Goal: Information Seeking & Learning: Check status

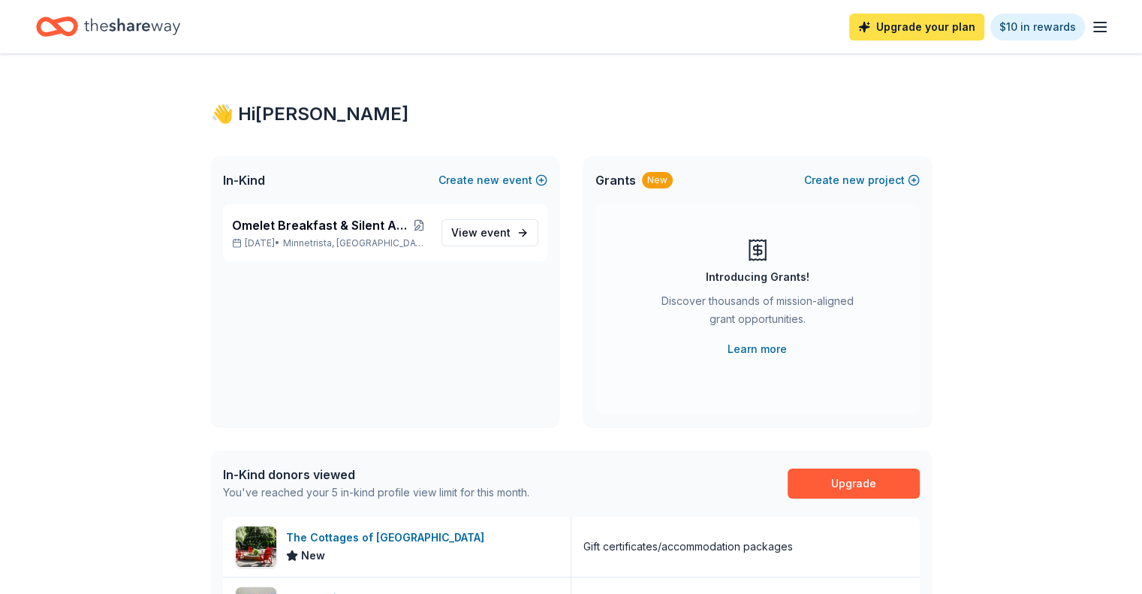
click at [906, 23] on link "Upgrade your plan" at bounding box center [916, 27] width 135 height 27
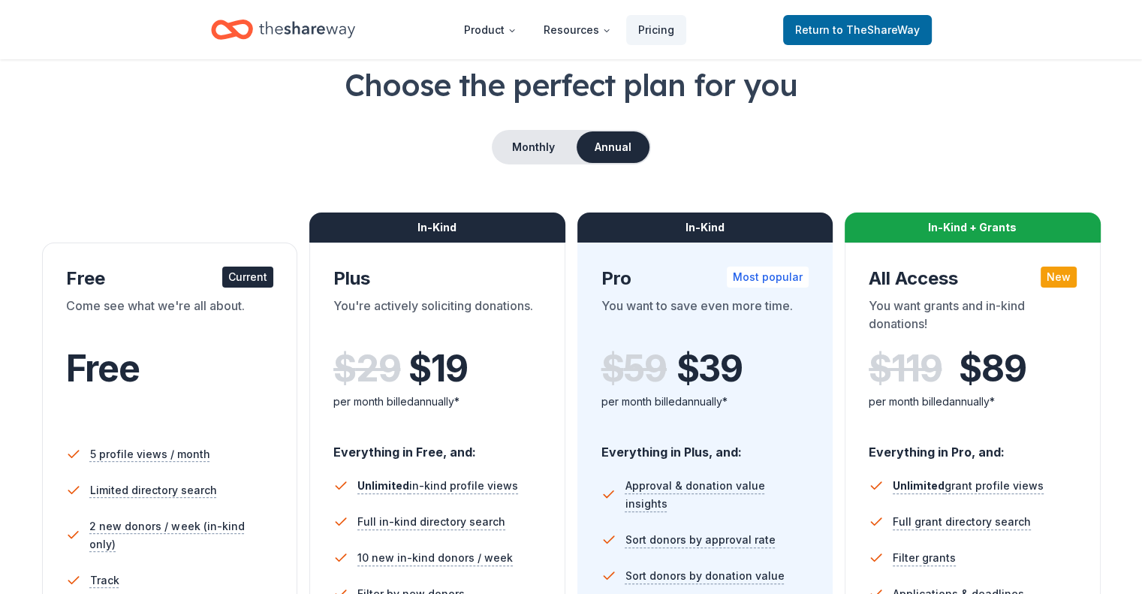
scroll to position [75, 0]
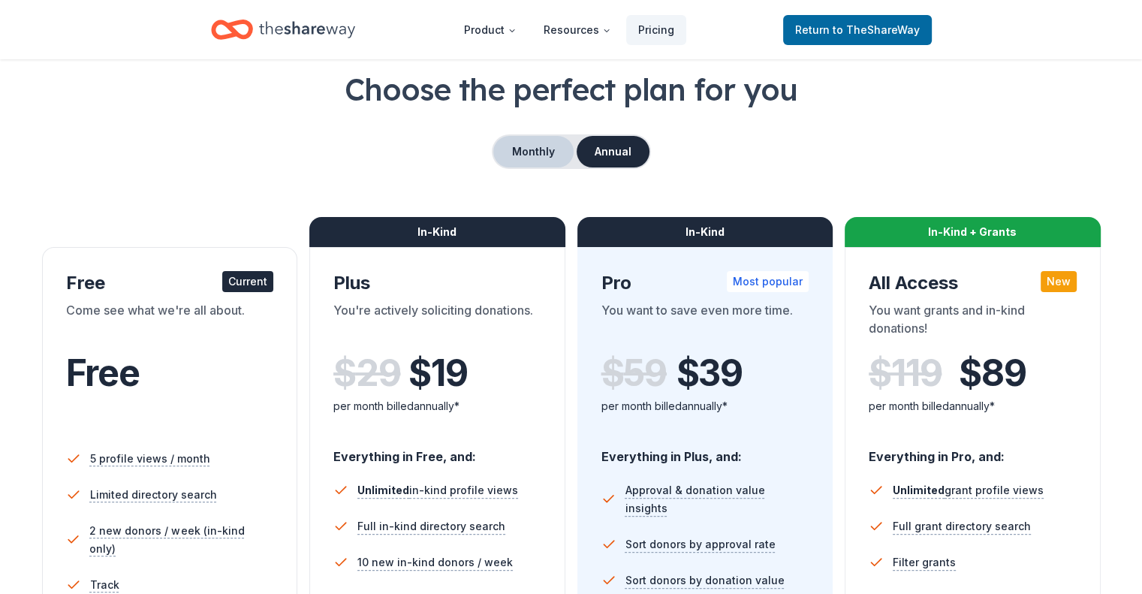
click at [543, 152] on button "Monthly" at bounding box center [533, 152] width 80 height 32
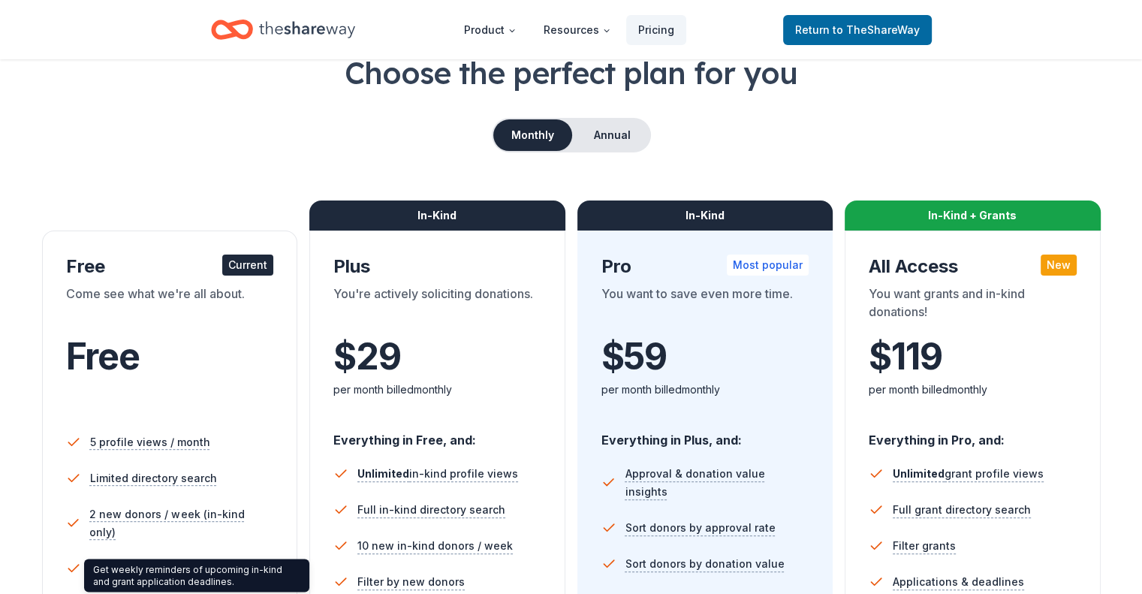
scroll to position [0, 0]
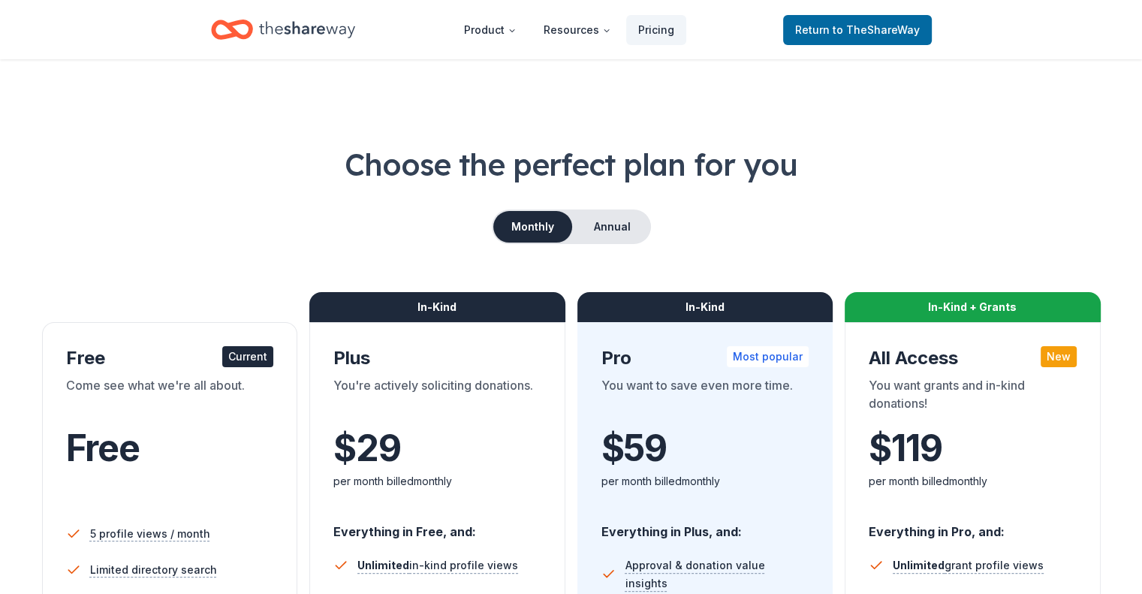
click at [294, 27] on icon "Home" at bounding box center [307, 29] width 96 height 17
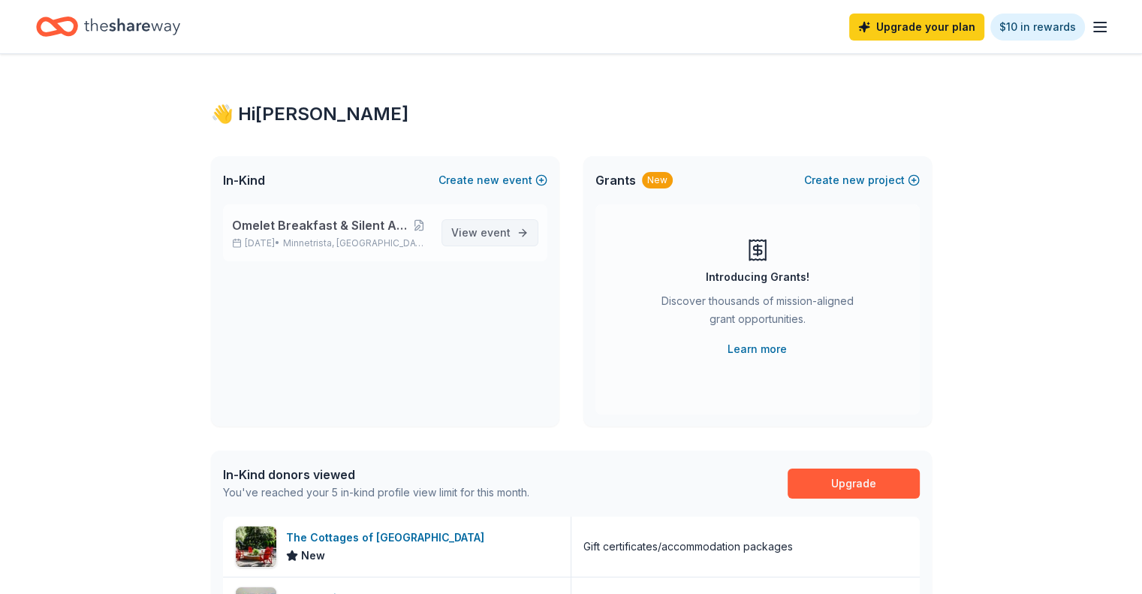
click at [497, 230] on span "event" at bounding box center [495, 232] width 30 height 13
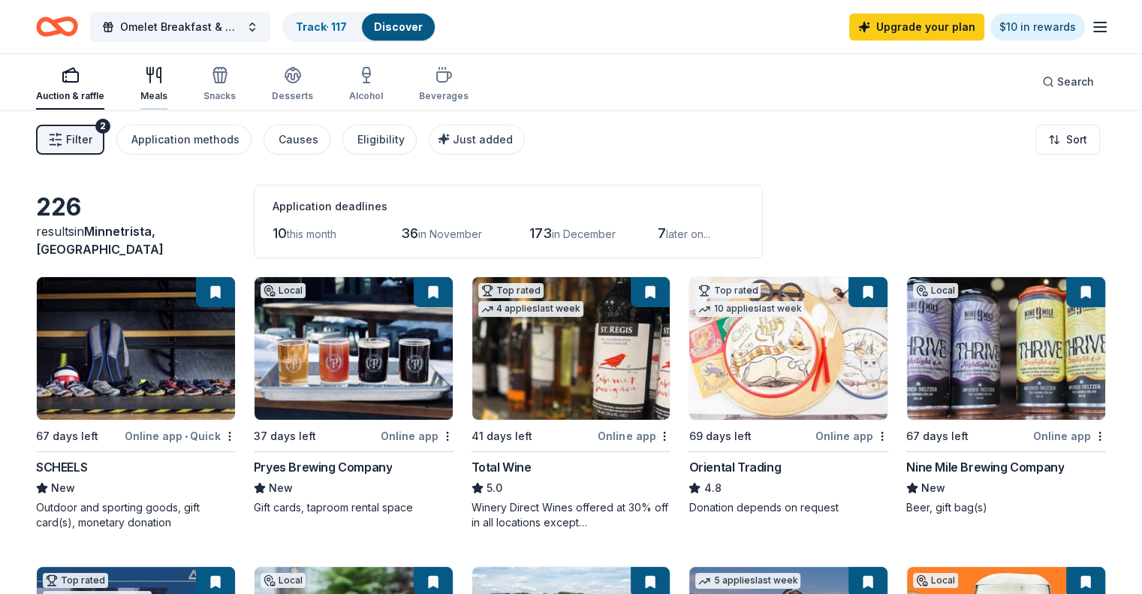
click at [163, 75] on icon "button" at bounding box center [154, 75] width 18 height 18
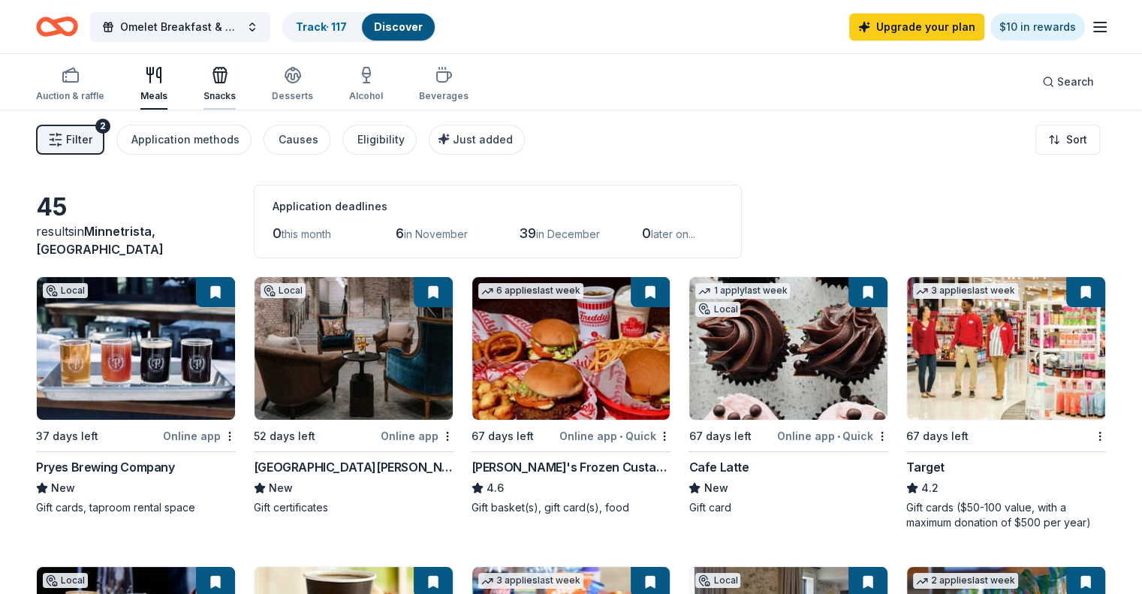
click at [229, 80] on icon "button" at bounding box center [220, 75] width 18 height 18
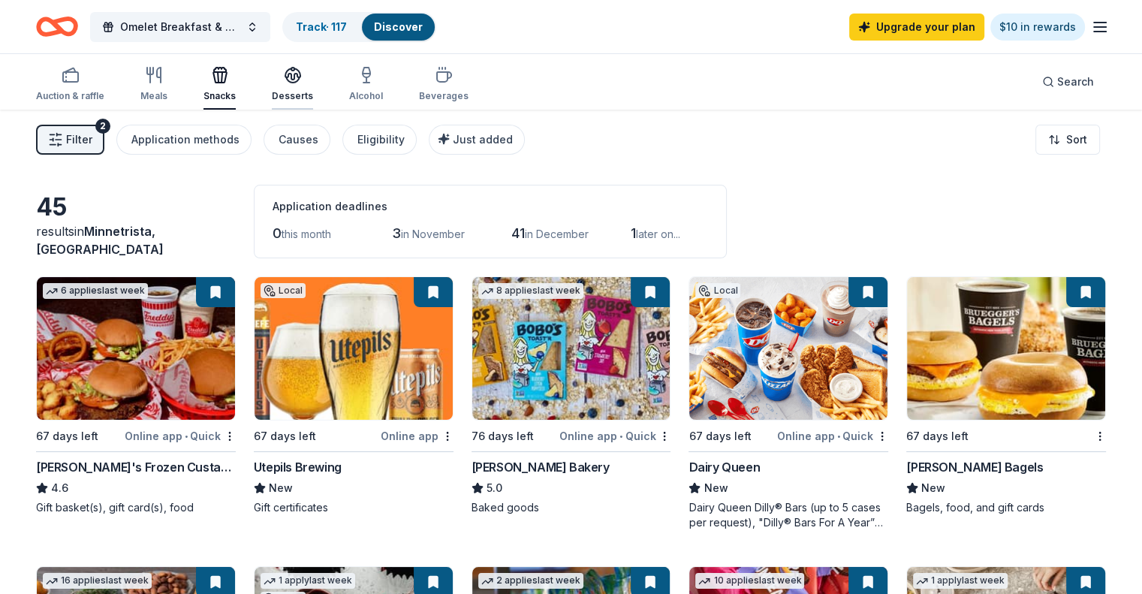
click at [312, 84] on div "Desserts" at bounding box center [292, 84] width 41 height 36
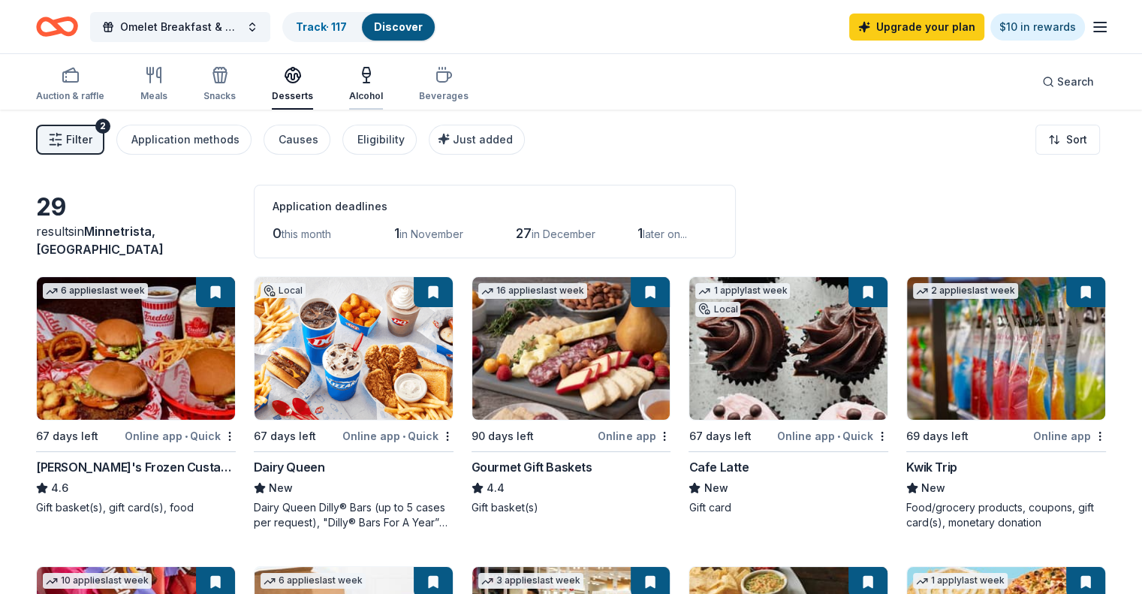
click at [383, 92] on div "Alcohol" at bounding box center [366, 96] width 34 height 12
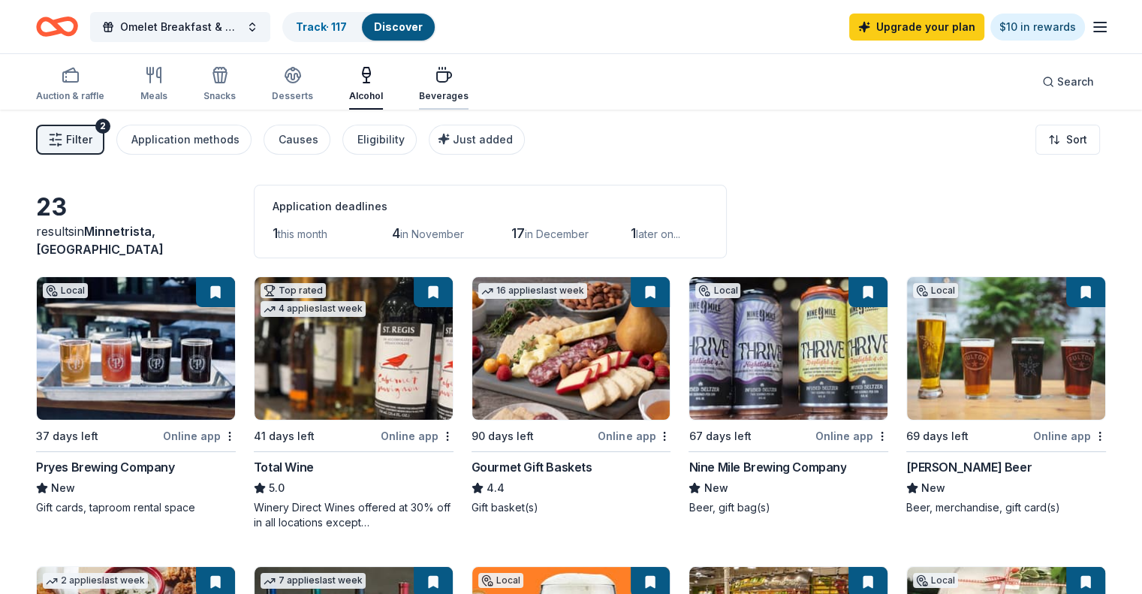
click at [453, 76] on icon "button" at bounding box center [444, 75] width 18 height 18
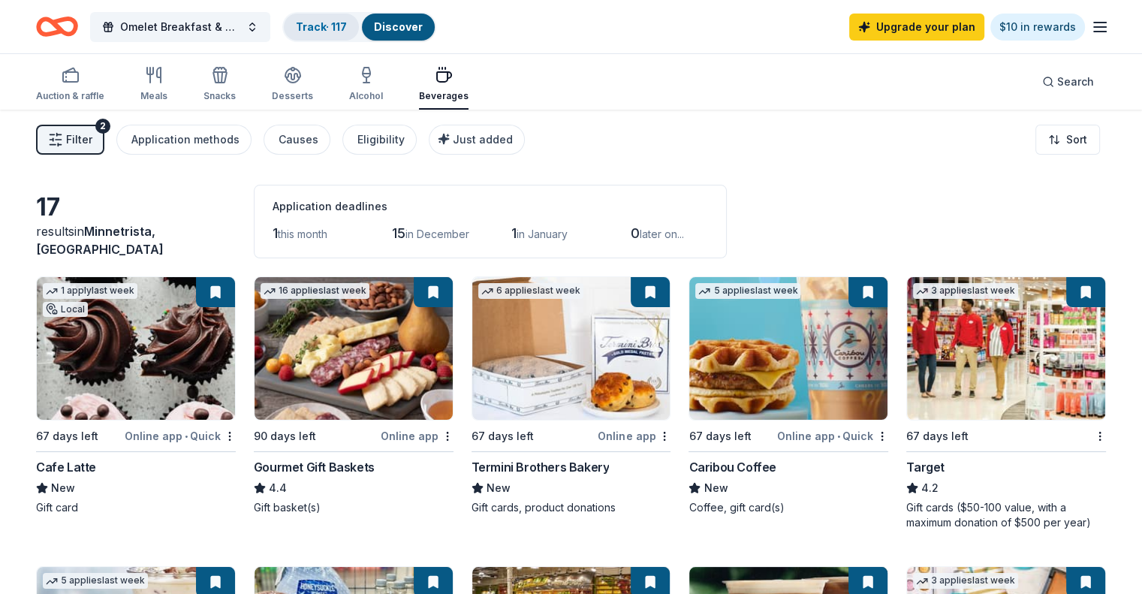
click at [344, 26] on link "Track · 117" at bounding box center [321, 26] width 51 height 13
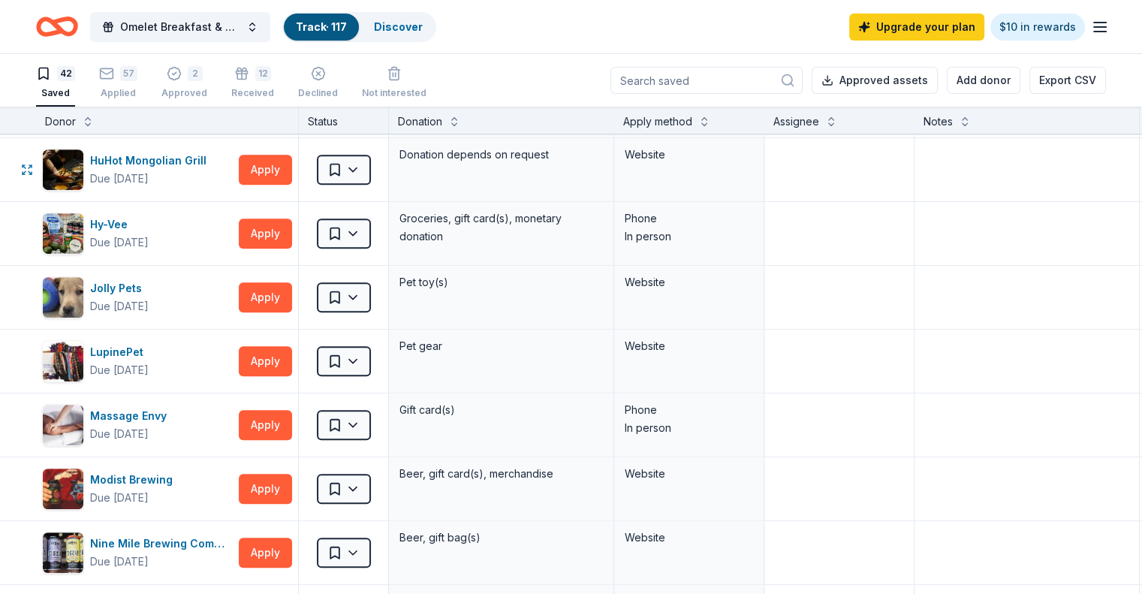
scroll to position [901, 0]
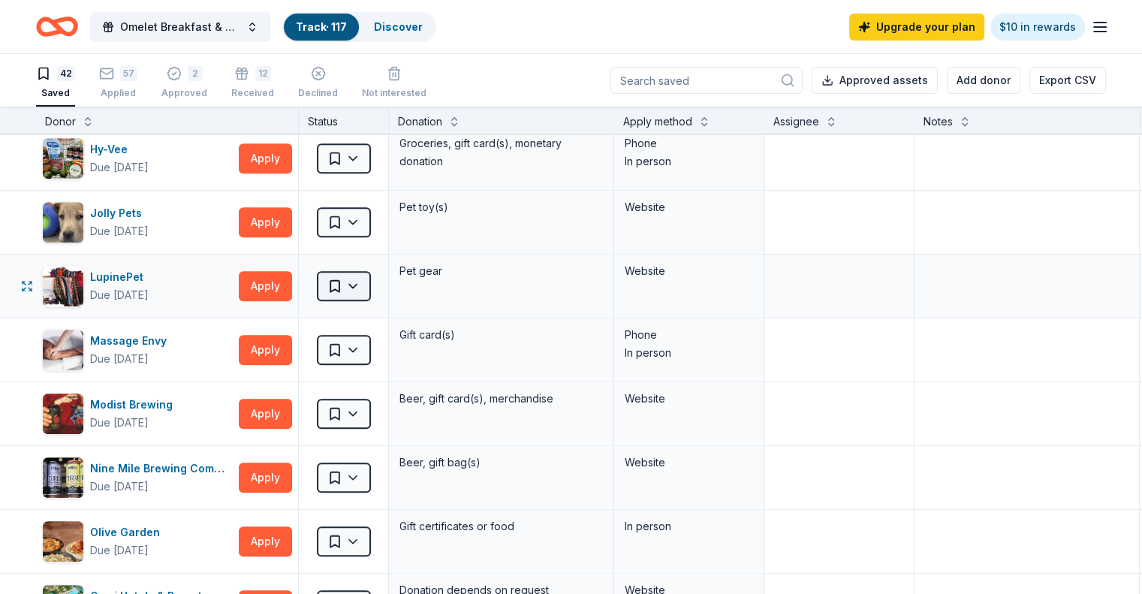
click at [377, 285] on html "Omelet Breakfast & Silent Auction Fundraiser Track · 117 Discover Upgrade your …" at bounding box center [571, 297] width 1142 height 594
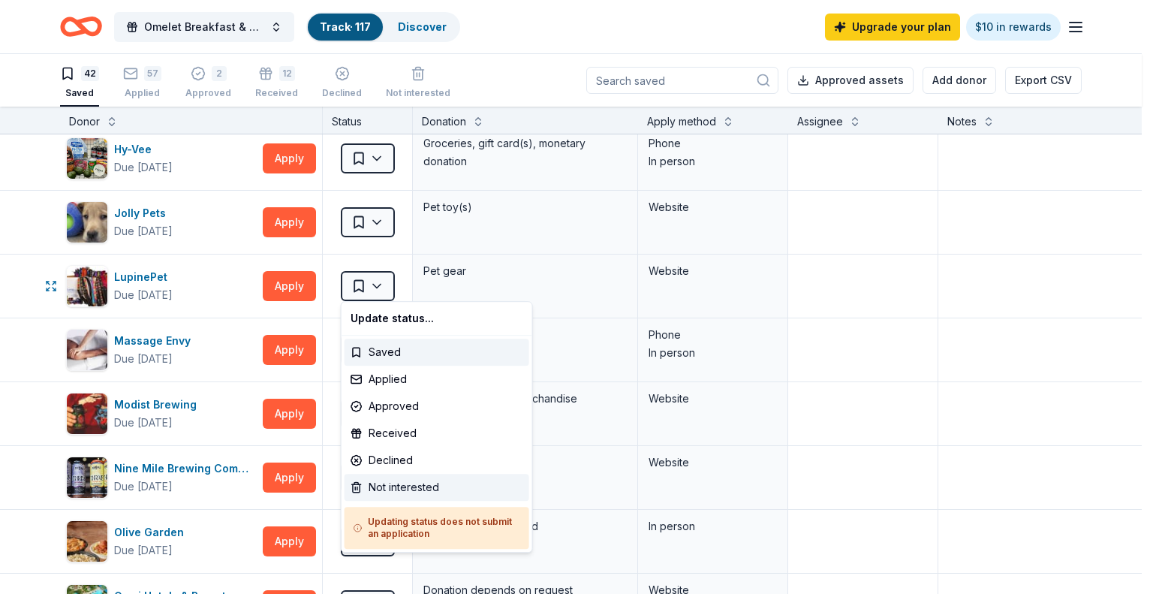
click at [430, 483] on div "Not interested" at bounding box center [437, 487] width 185 height 27
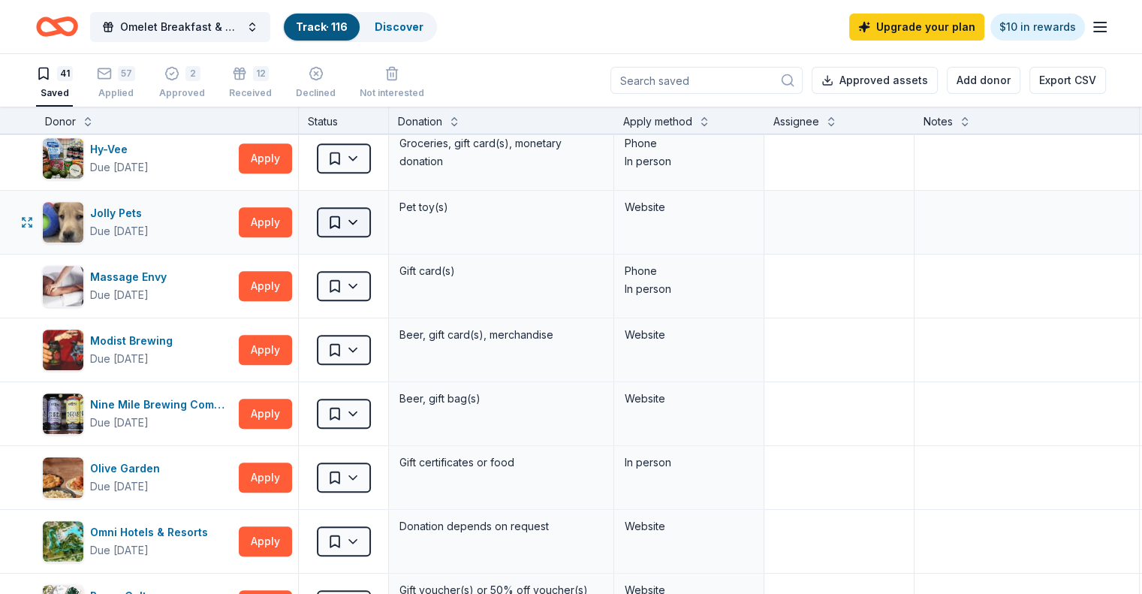
click at [387, 218] on html "Omelet Breakfast & Silent Auction Fundraiser Track · 116 Discover Upgrade your …" at bounding box center [571, 297] width 1142 height 594
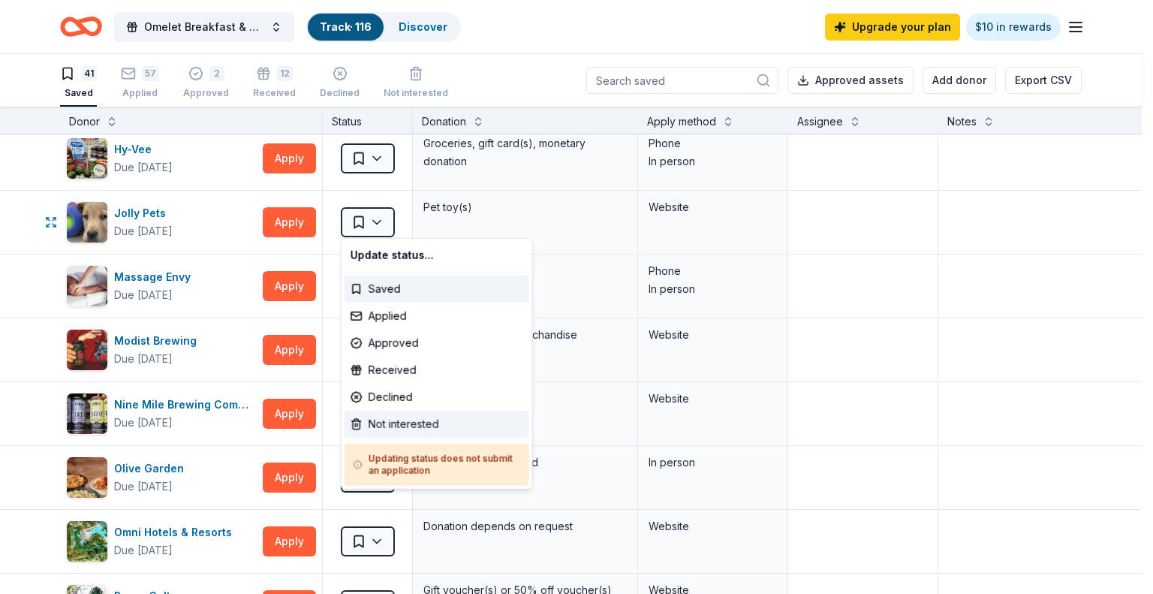
click at [428, 422] on div "Not interested" at bounding box center [437, 424] width 185 height 27
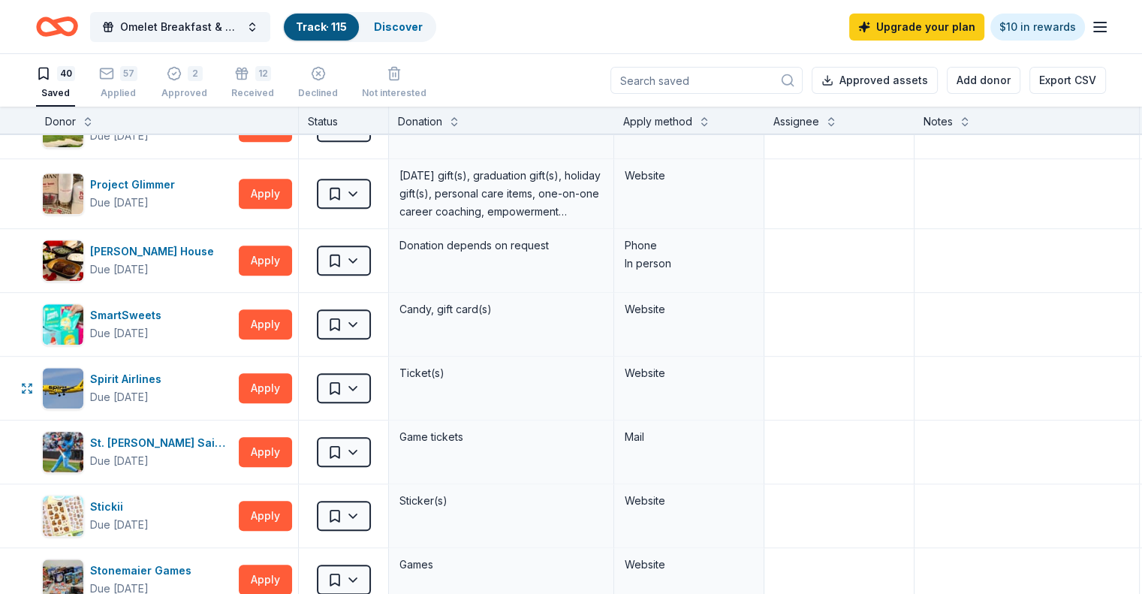
scroll to position [1726, 0]
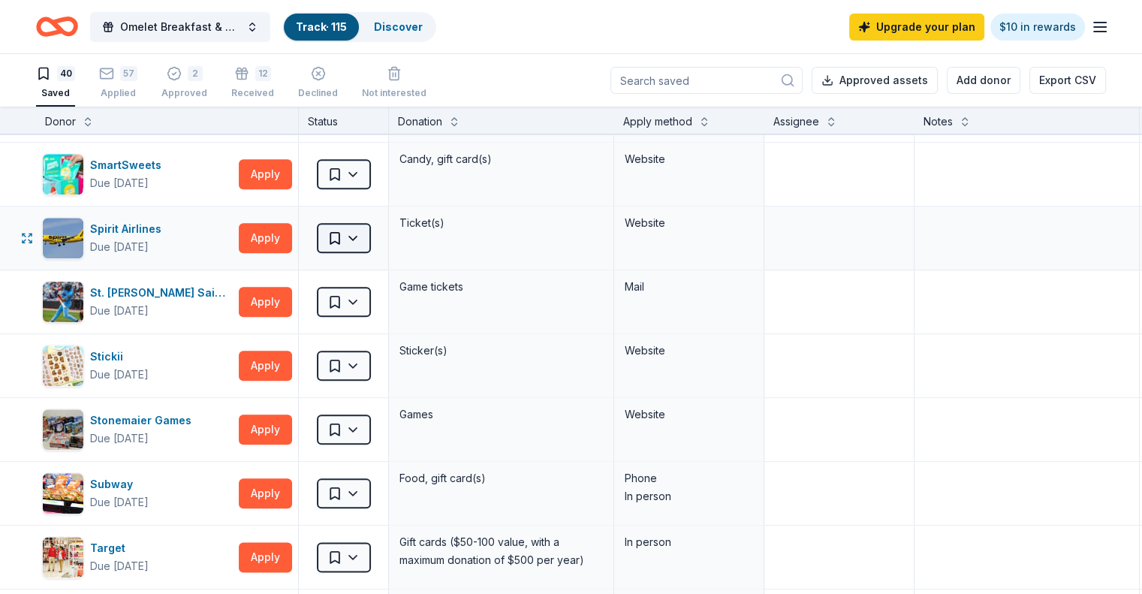
click at [383, 226] on html "Omelet Breakfast & Silent Auction Fundraiser Track · 115 Discover Upgrade your …" at bounding box center [571, 297] width 1142 height 594
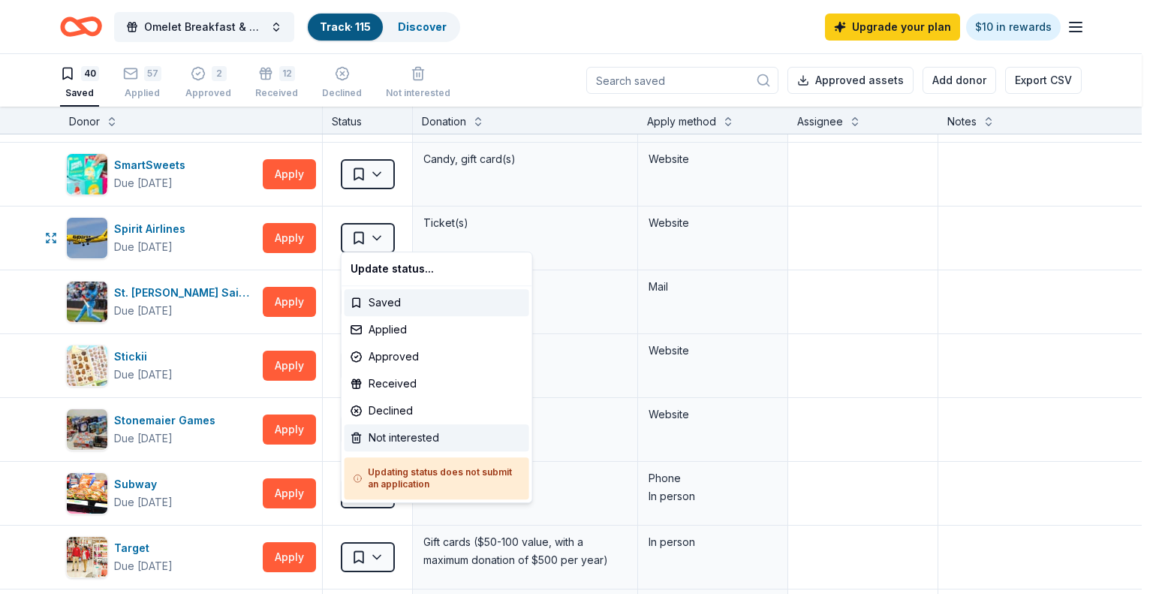
click at [399, 446] on div "Not interested" at bounding box center [437, 437] width 185 height 27
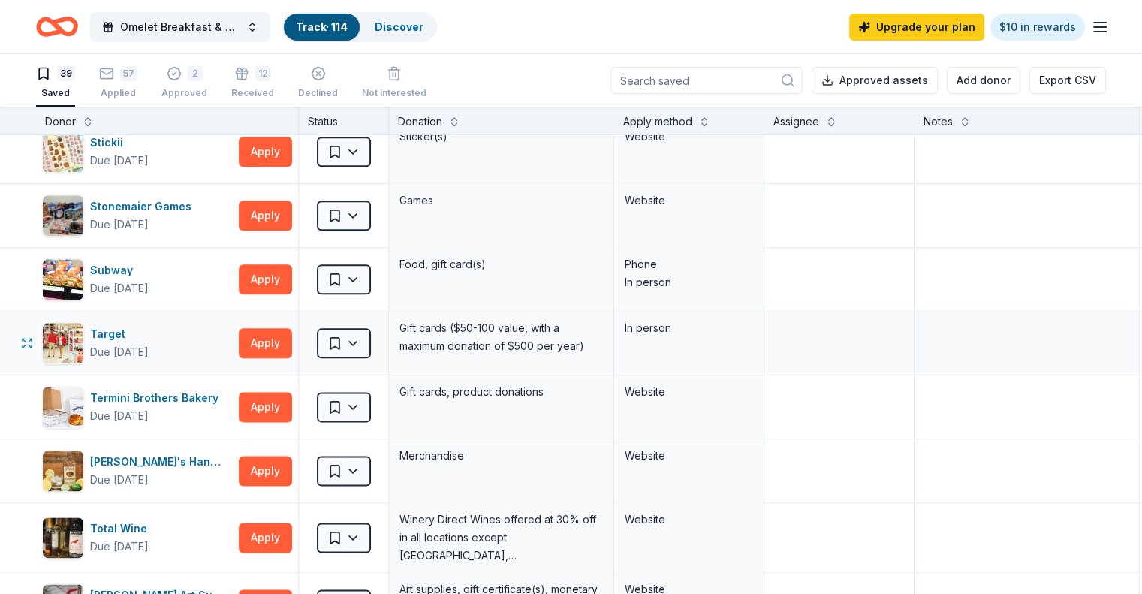
scroll to position [1952, 0]
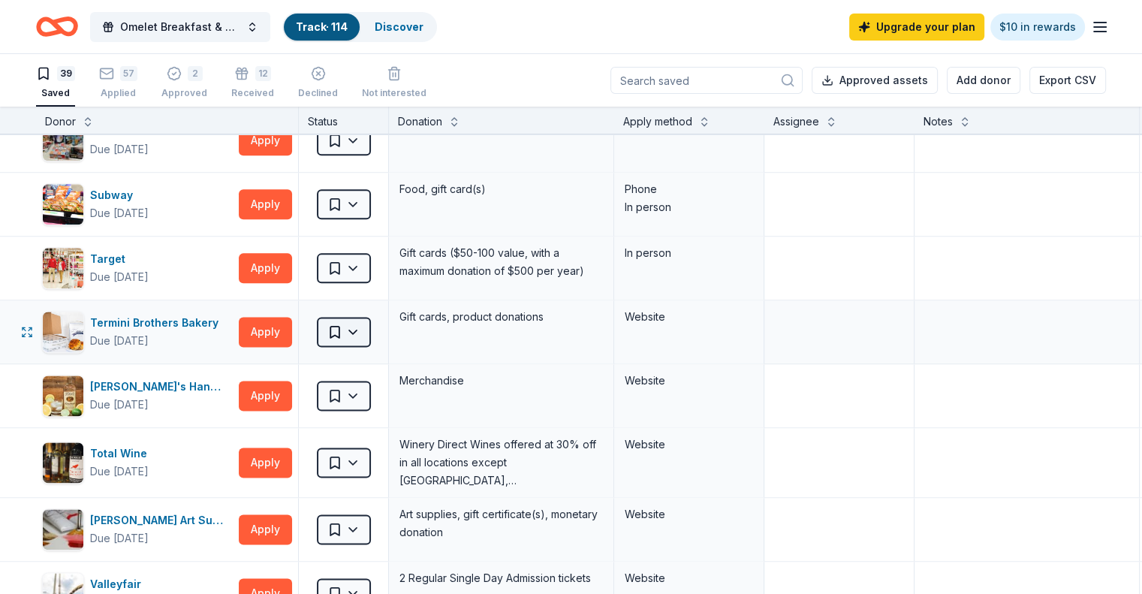
click at [383, 330] on html "Omelet Breakfast & Silent Auction Fundraiser Track · 114 Discover Upgrade your …" at bounding box center [571, 297] width 1142 height 594
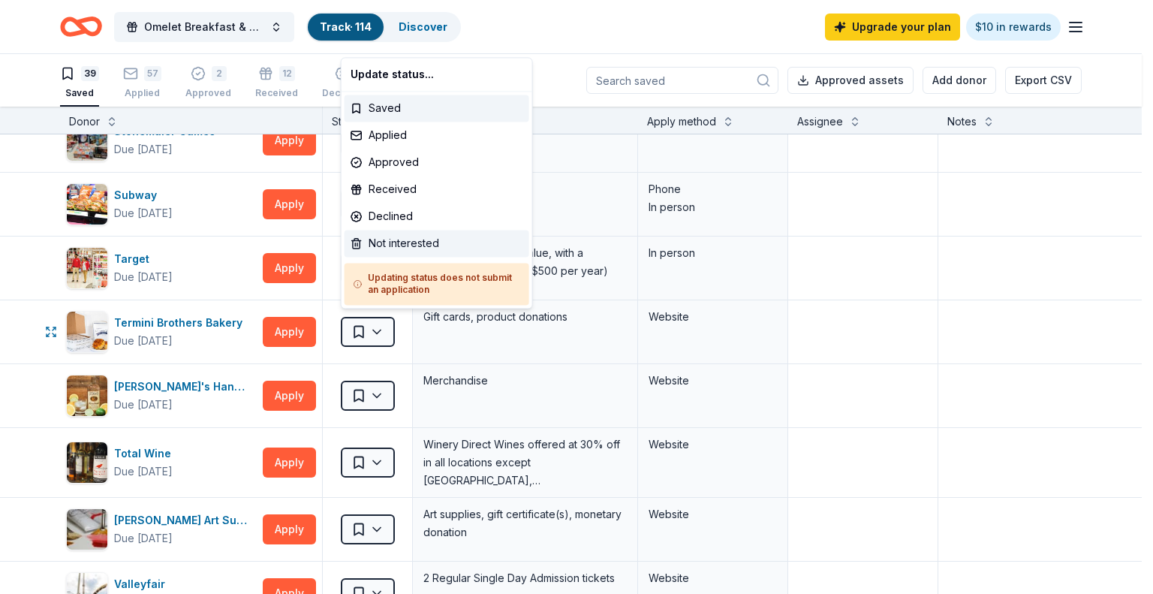
click at [420, 244] on div "Not interested" at bounding box center [437, 243] width 185 height 27
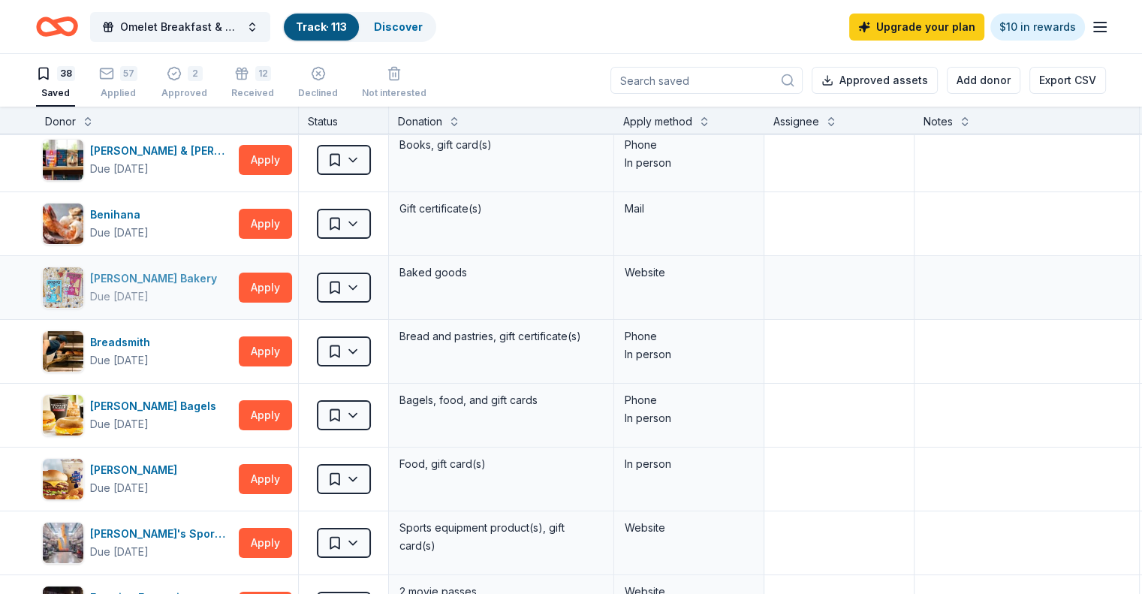
scroll to position [0, 0]
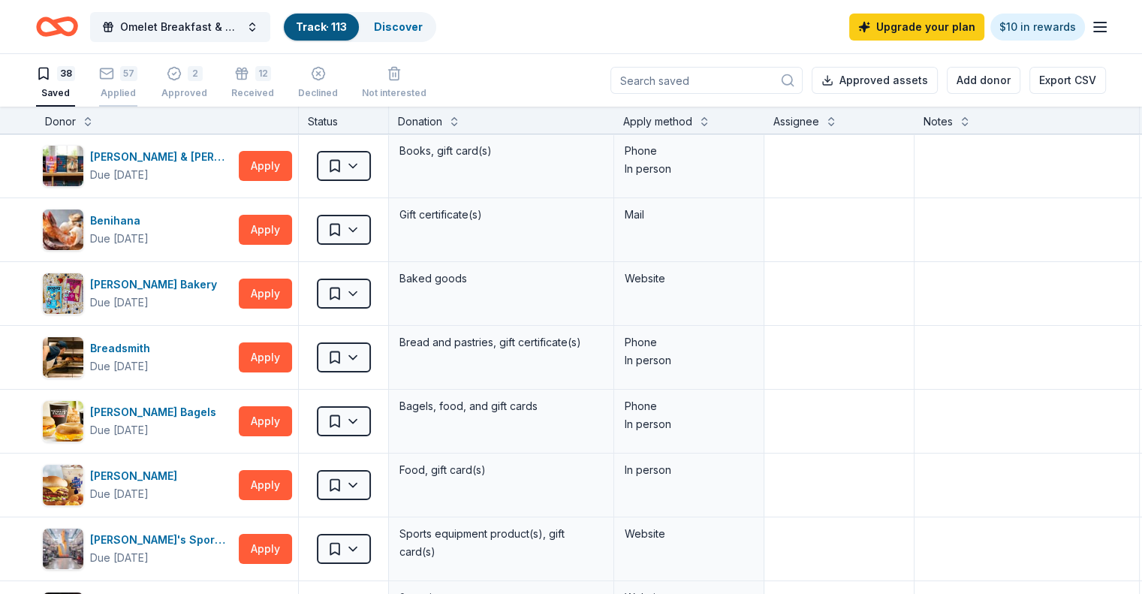
click at [135, 85] on div "57 Applied" at bounding box center [118, 82] width 38 height 33
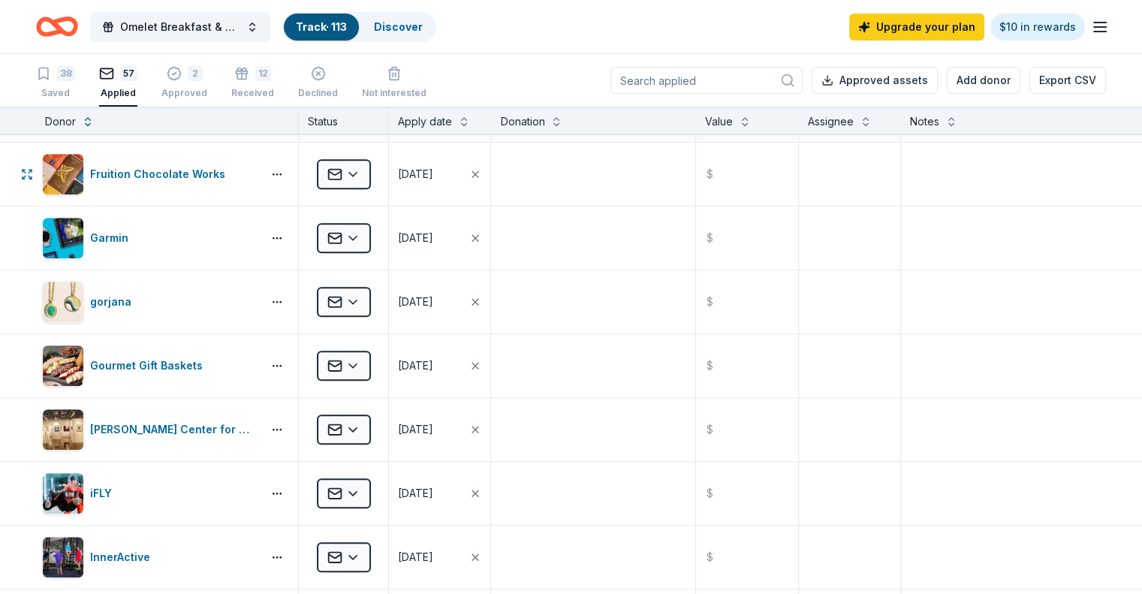
scroll to position [1276, 0]
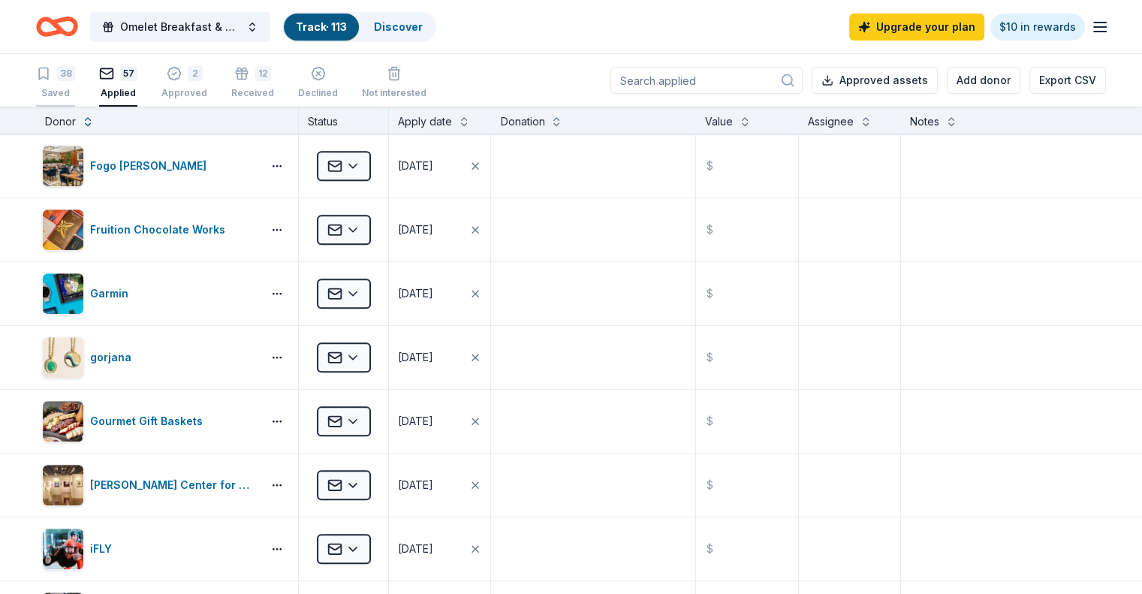
click at [75, 81] on div "38 Saved" at bounding box center [55, 82] width 39 height 33
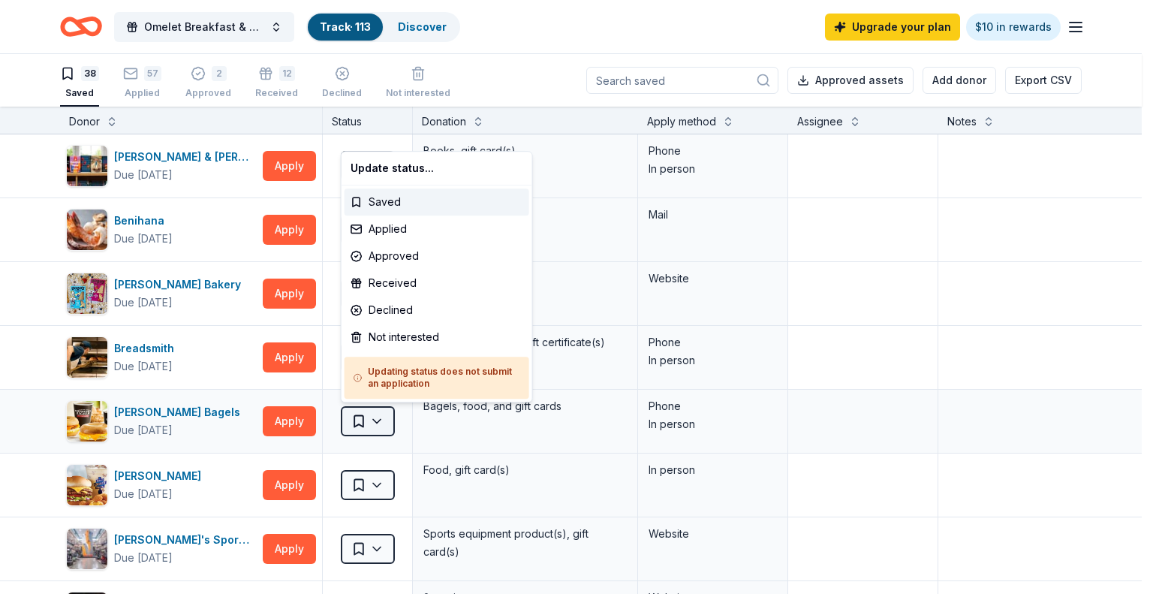
click at [378, 417] on html "Omelet Breakfast & Silent Auction Fundraiser Track · 113 Discover Upgrade your …" at bounding box center [576, 297] width 1153 height 594
click at [394, 339] on div "Not interested" at bounding box center [437, 337] width 185 height 27
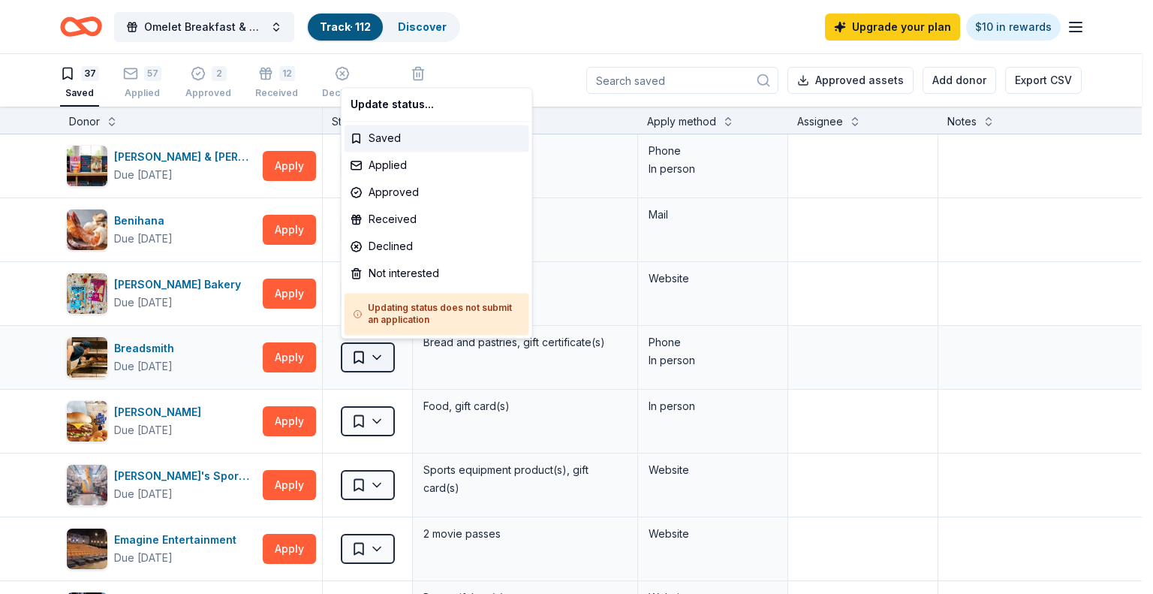
click at [381, 354] on html "Omelet Breakfast & Silent Auction Fundraiser Track · 112 Discover Upgrade your …" at bounding box center [576, 297] width 1153 height 594
click at [383, 270] on div "Not interested" at bounding box center [437, 273] width 185 height 27
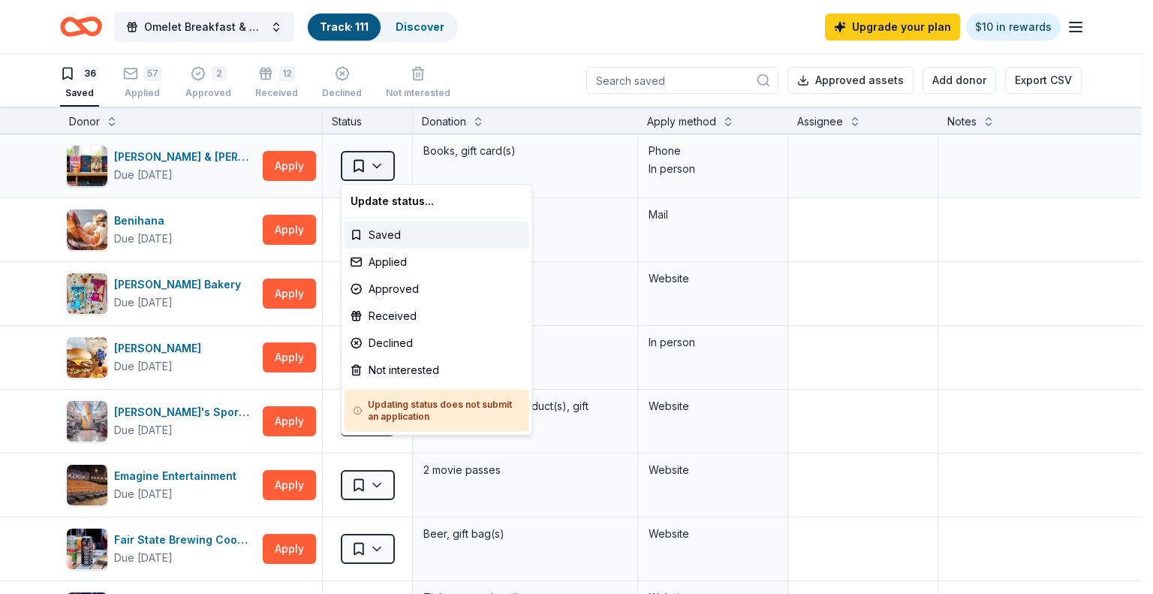
click at [382, 167] on html "Omelet Breakfast & Silent Auction Fundraiser Track · 111 Discover Upgrade your …" at bounding box center [576, 297] width 1153 height 594
click at [417, 367] on div "Not interested" at bounding box center [437, 370] width 185 height 27
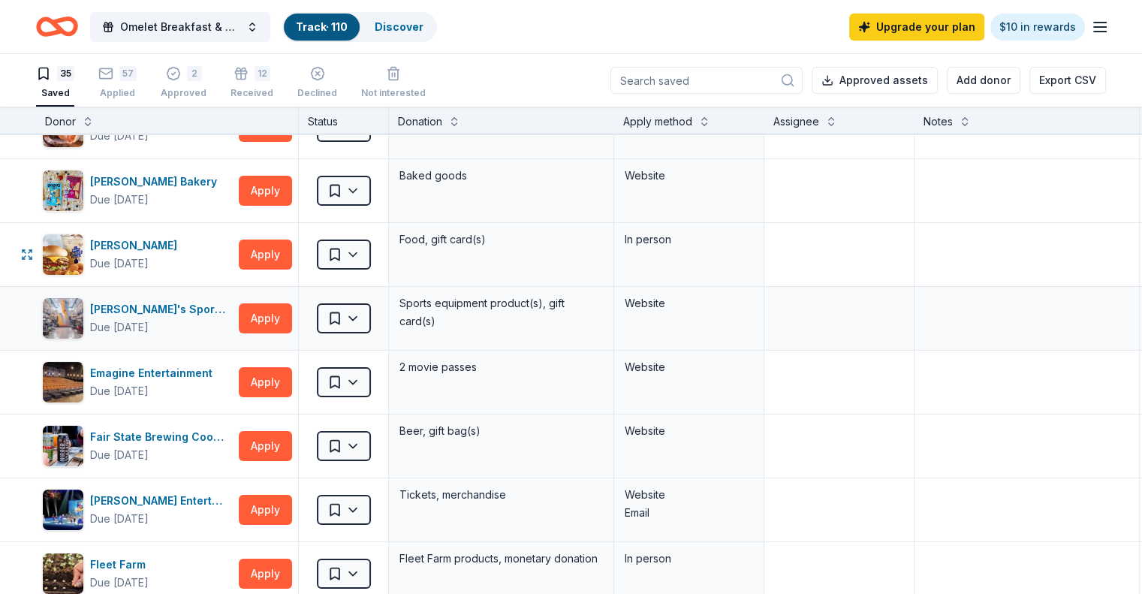
scroll to position [75, 0]
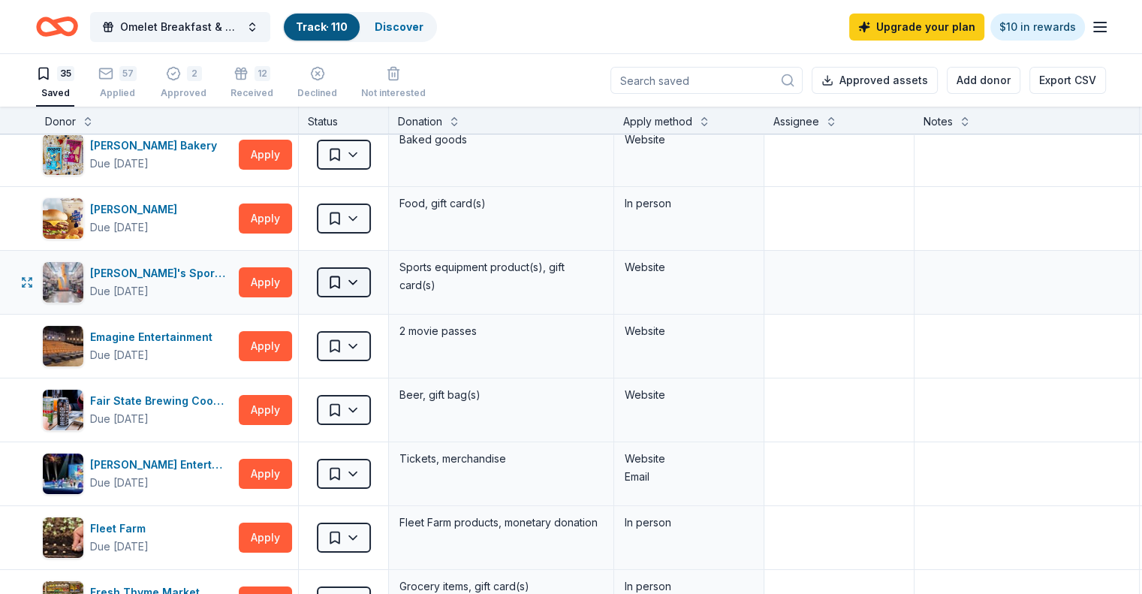
click at [377, 278] on html "Omelet Breakfast & Silent Auction Fundraiser Track · 110 Discover Upgrade your …" at bounding box center [571, 297] width 1142 height 594
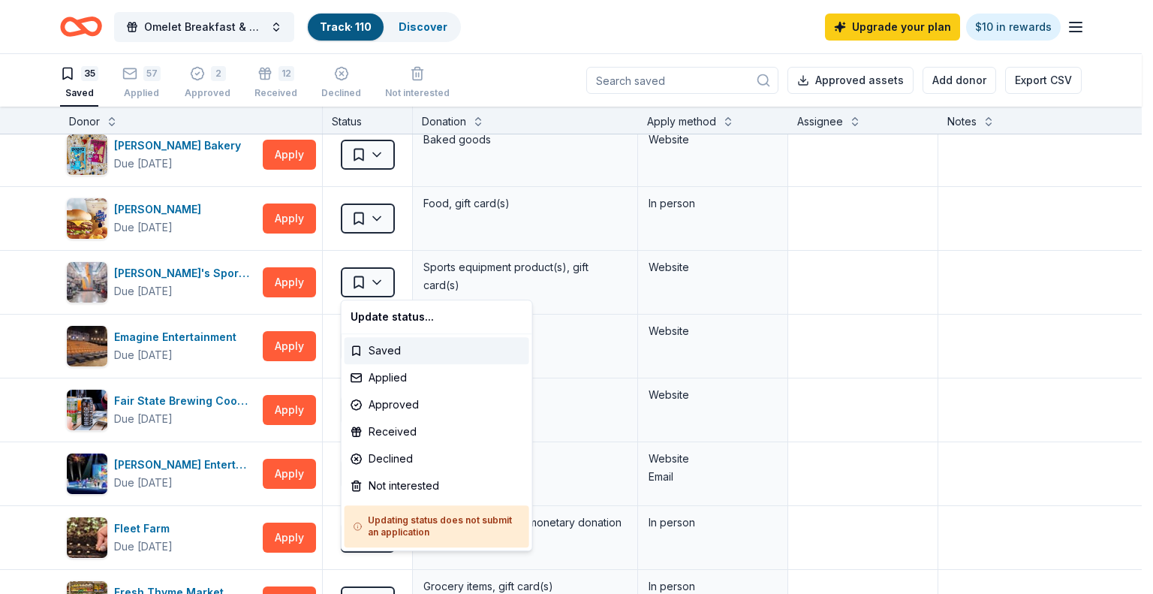
click at [667, 23] on html "Omelet Breakfast & Silent Auction Fundraiser Track · 110 Discover Upgrade your …" at bounding box center [576, 297] width 1153 height 594
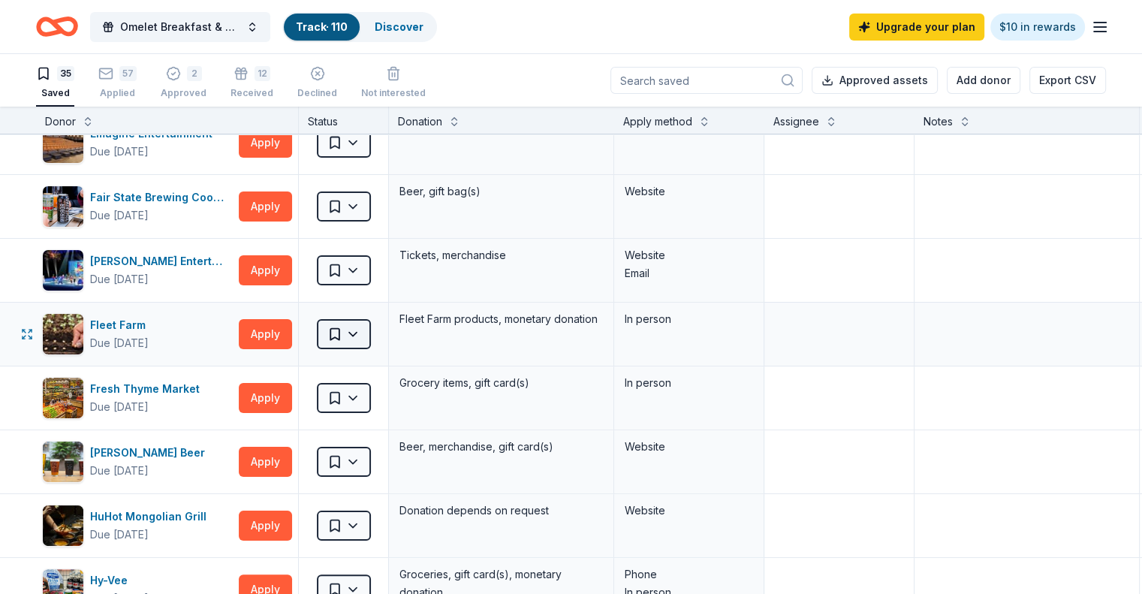
scroll to position [300, 0]
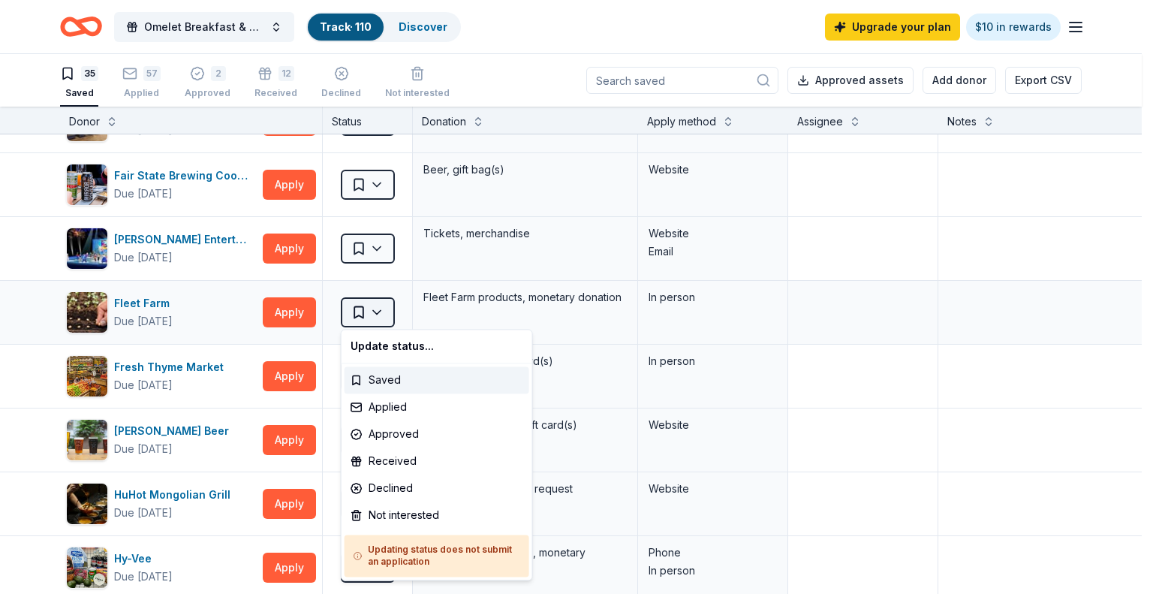
click at [375, 314] on html "Omelet Breakfast & Silent Auction Fundraiser Track · 110 Discover Upgrade your …" at bounding box center [576, 297] width 1153 height 594
click at [428, 516] on div "Not interested" at bounding box center [437, 514] width 185 height 27
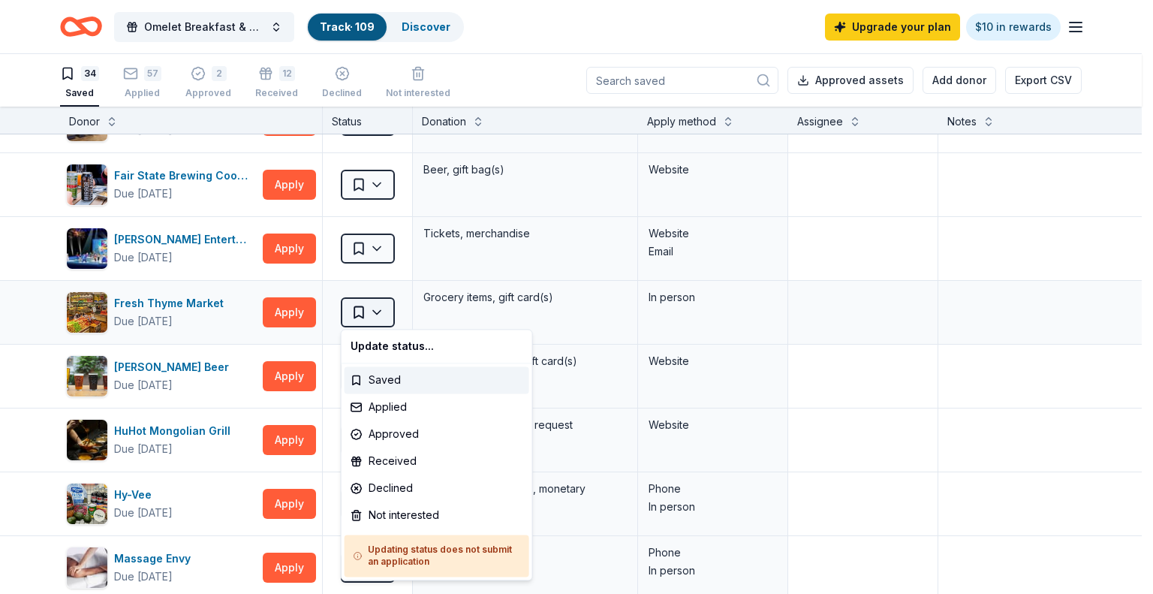
click at [377, 310] on html "Omelet Breakfast & Silent Auction Fundraiser Track · 109 Discover Upgrade your …" at bounding box center [576, 297] width 1153 height 594
click at [417, 512] on div "Not interested" at bounding box center [437, 514] width 185 height 27
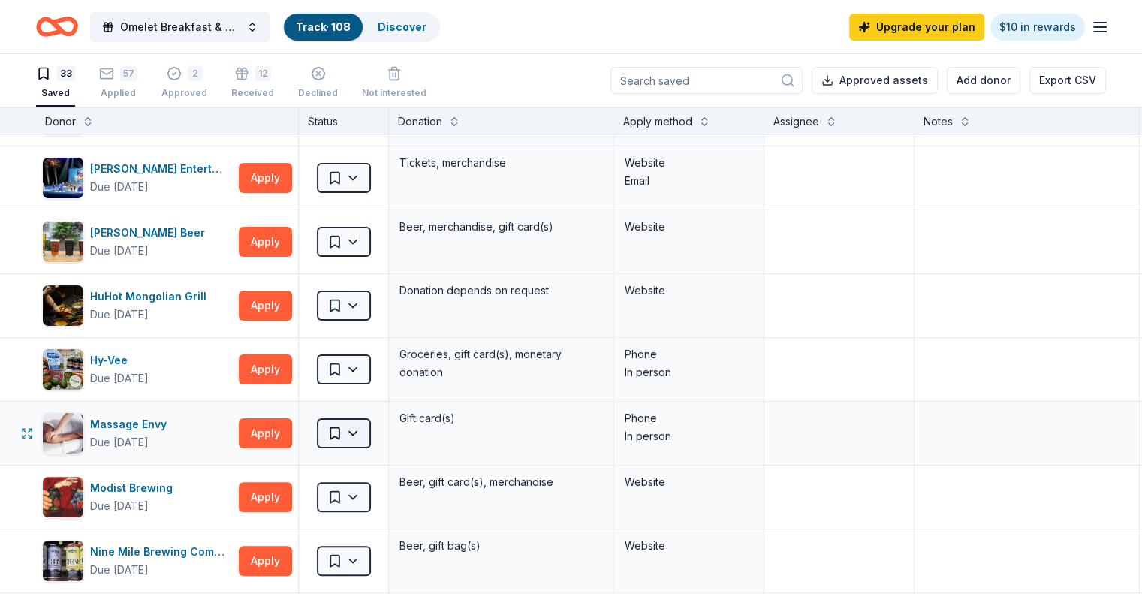
scroll to position [375, 0]
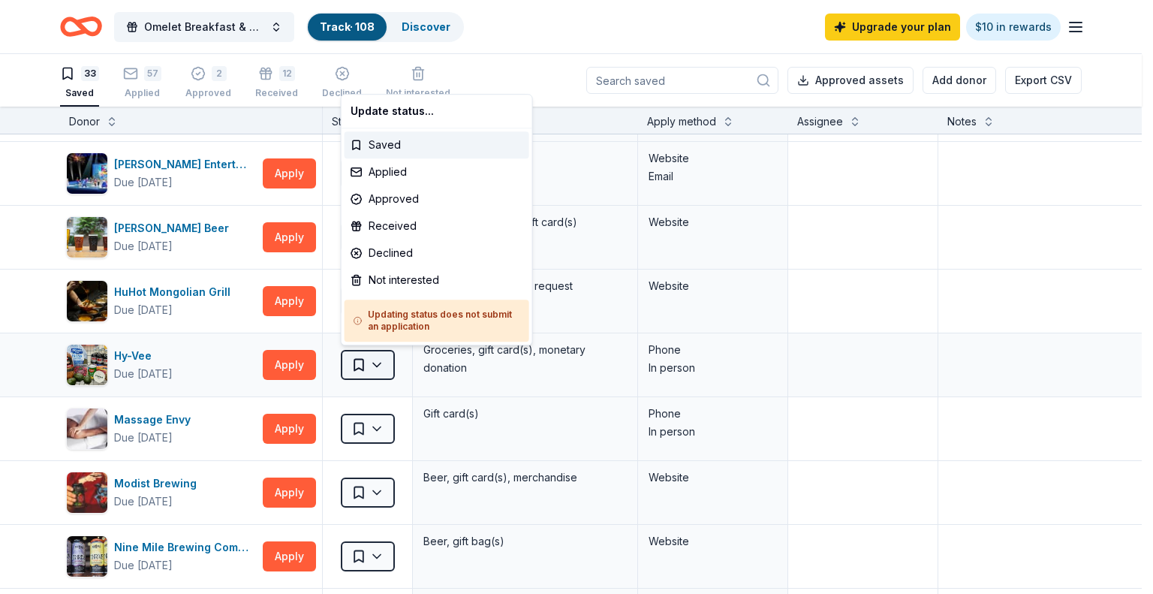
click at [383, 360] on html "Omelet Breakfast & Silent Auction Fundraiser Track · 108 Discover Upgrade your …" at bounding box center [576, 297] width 1153 height 594
click at [399, 278] on div "Not interested" at bounding box center [437, 279] width 185 height 27
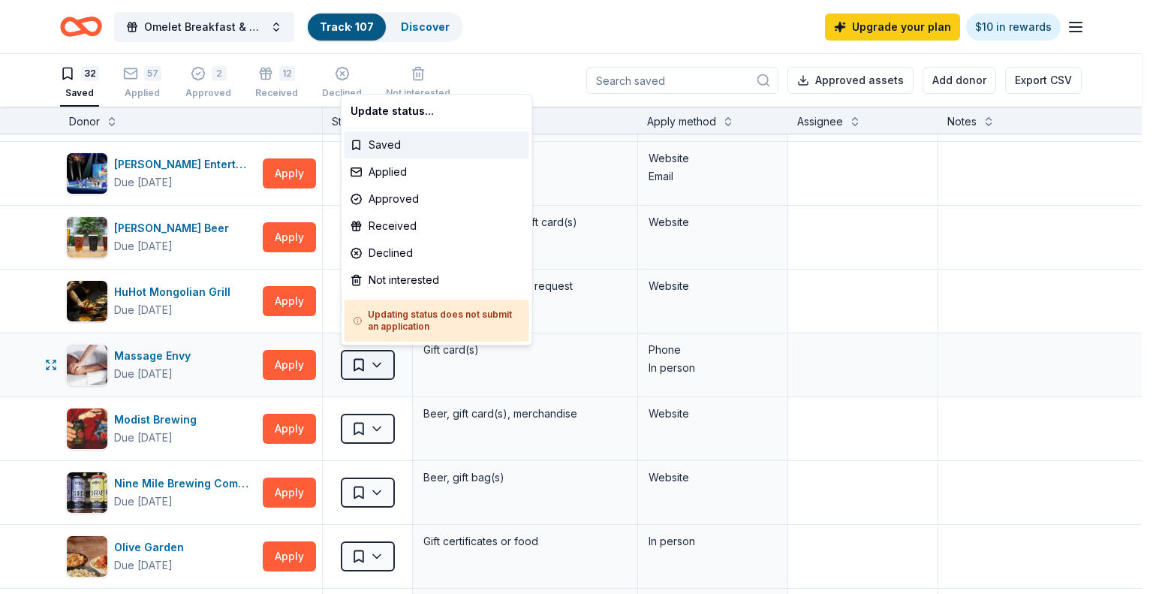
click at [369, 361] on html "Omelet Breakfast & Silent Auction Fundraiser Track · 107 Discover Upgrade your …" at bounding box center [576, 297] width 1153 height 594
click at [390, 279] on div "Not interested" at bounding box center [437, 279] width 185 height 27
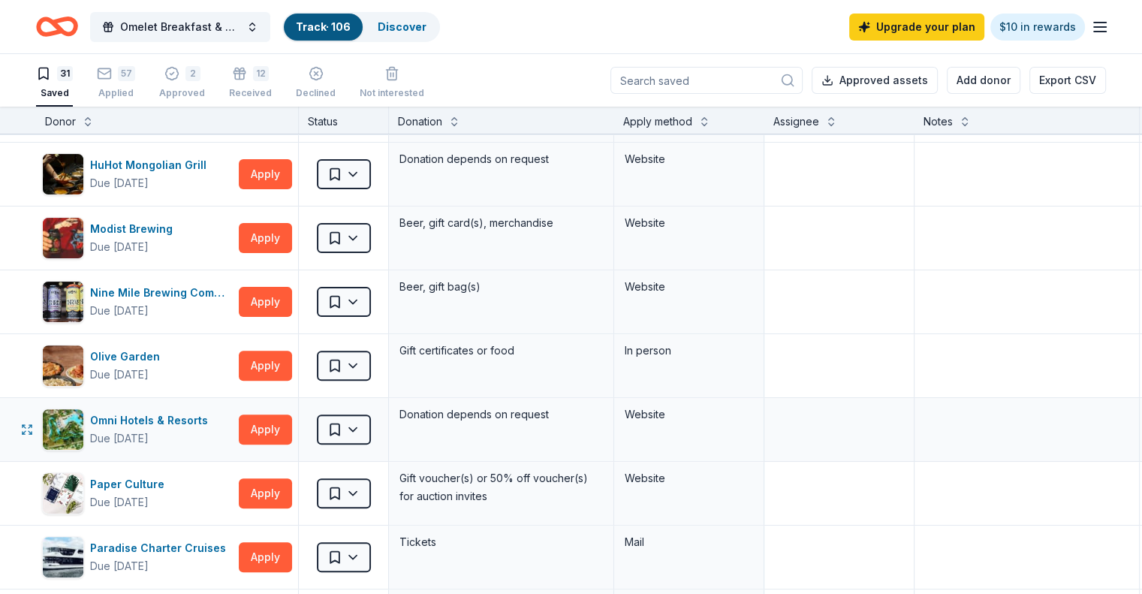
scroll to position [525, 0]
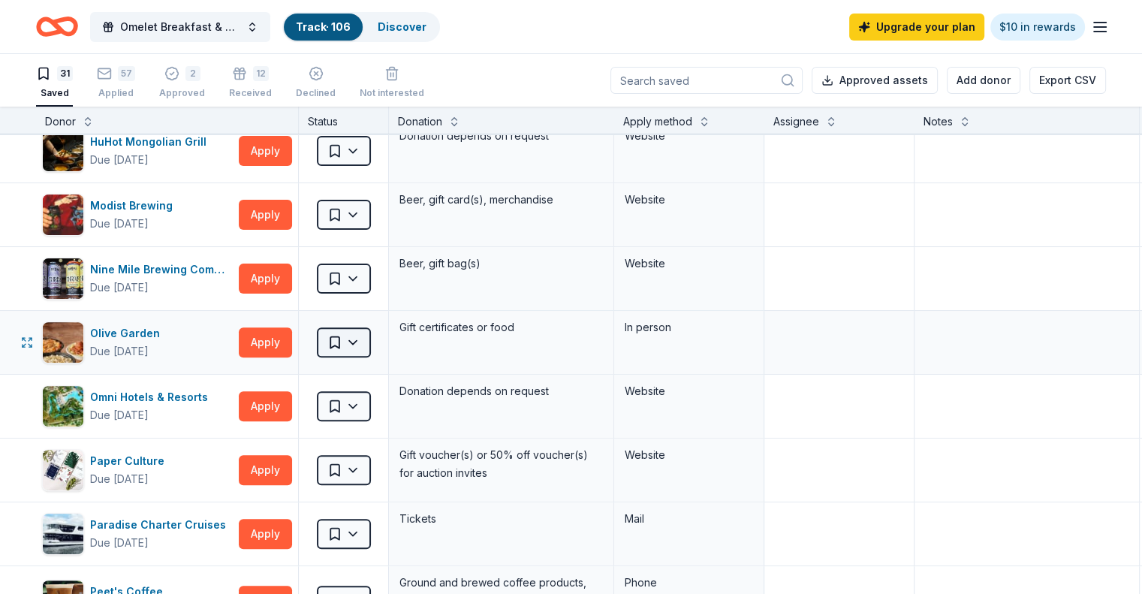
click at [375, 342] on html "Omelet Breakfast & Silent Auction Fundraiser Track · 106 Discover Upgrade your …" at bounding box center [571, 297] width 1142 height 594
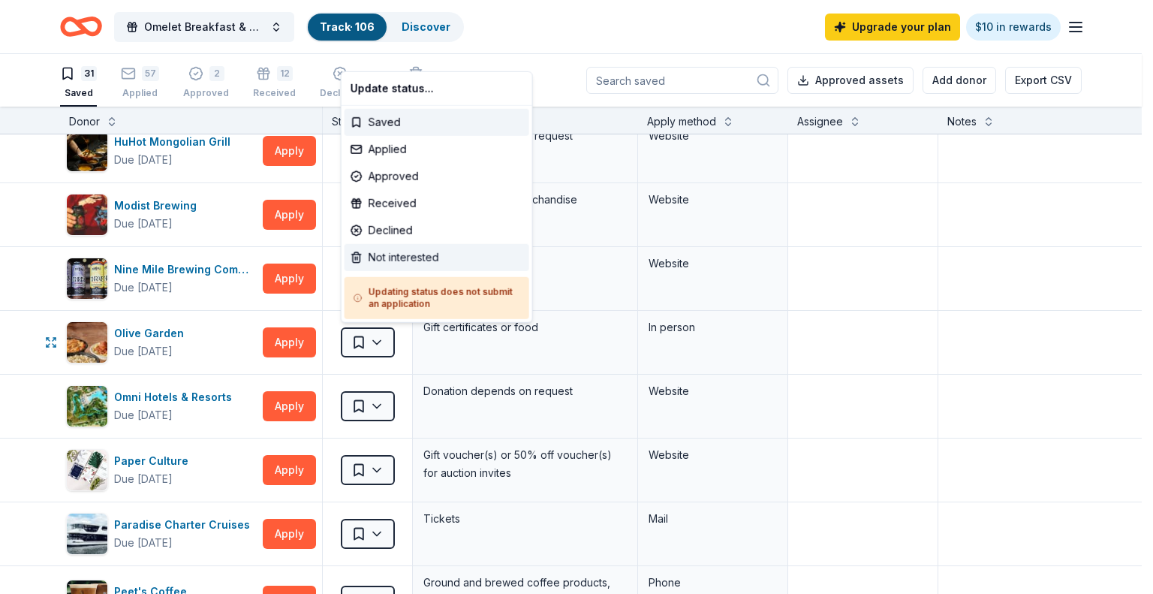
click at [389, 253] on div "Not interested" at bounding box center [437, 257] width 185 height 27
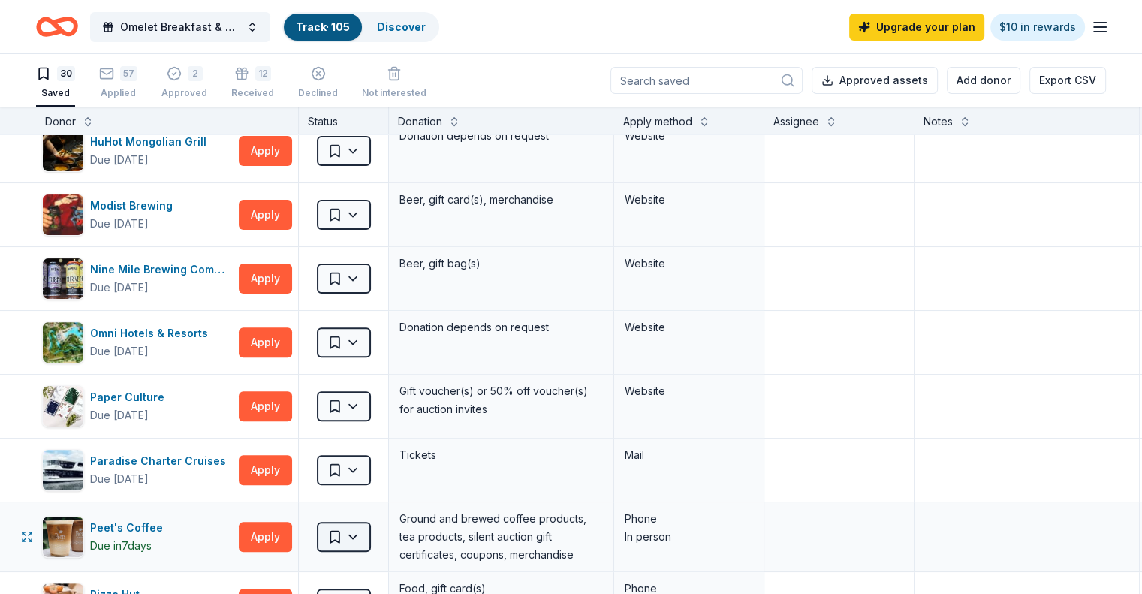
click at [375, 530] on html "Omelet Breakfast & Silent Auction Fundraiser Track · 105 Discover Upgrade your …" at bounding box center [571, 297] width 1142 height 594
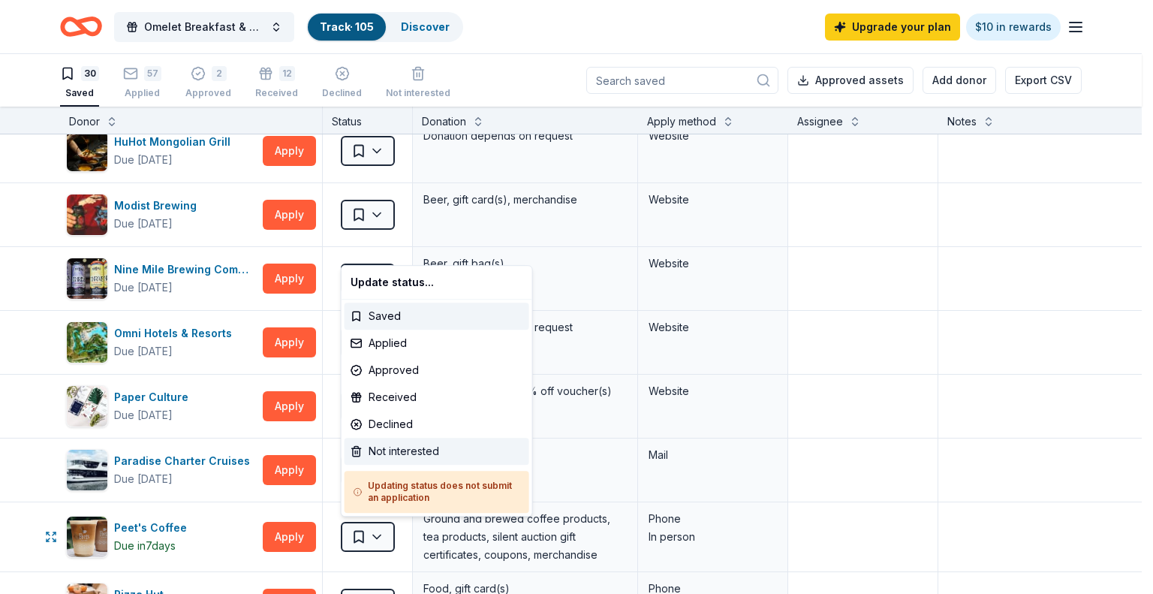
click at [378, 448] on div "Not interested" at bounding box center [437, 451] width 185 height 27
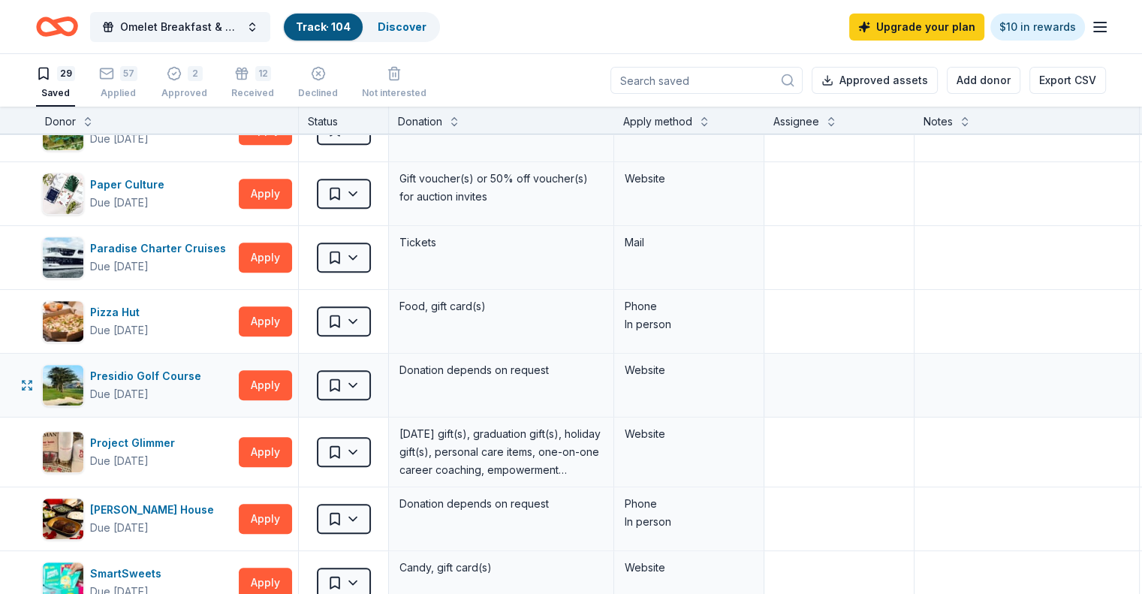
scroll to position [751, 0]
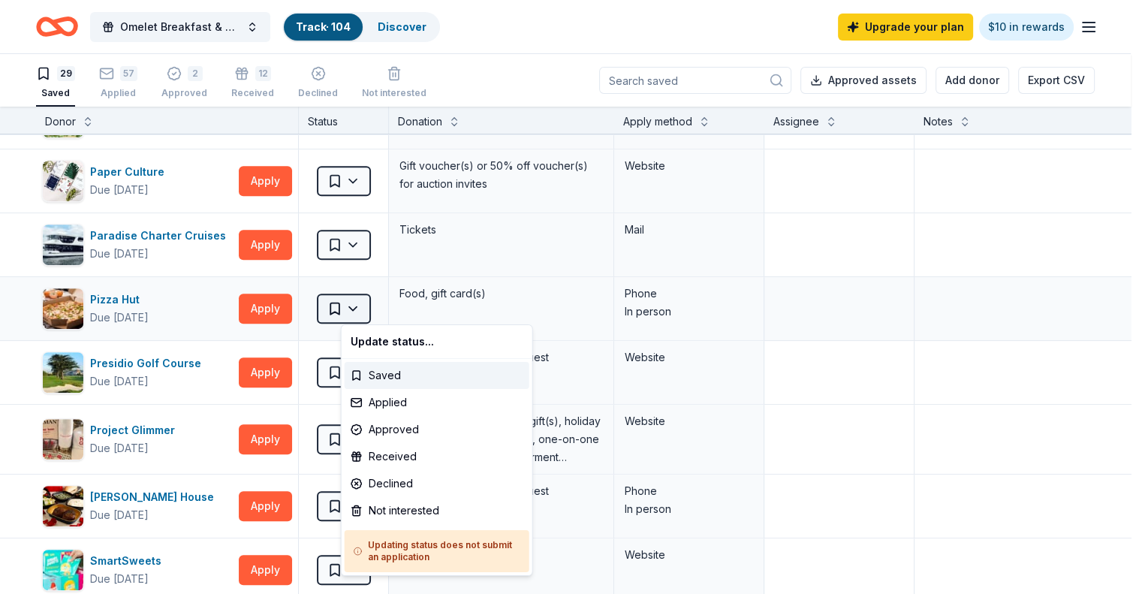
click at [378, 305] on html "Omelet Breakfast & Silent Auction Fundraiser Track · 104 Discover Upgrade your …" at bounding box center [571, 297] width 1142 height 594
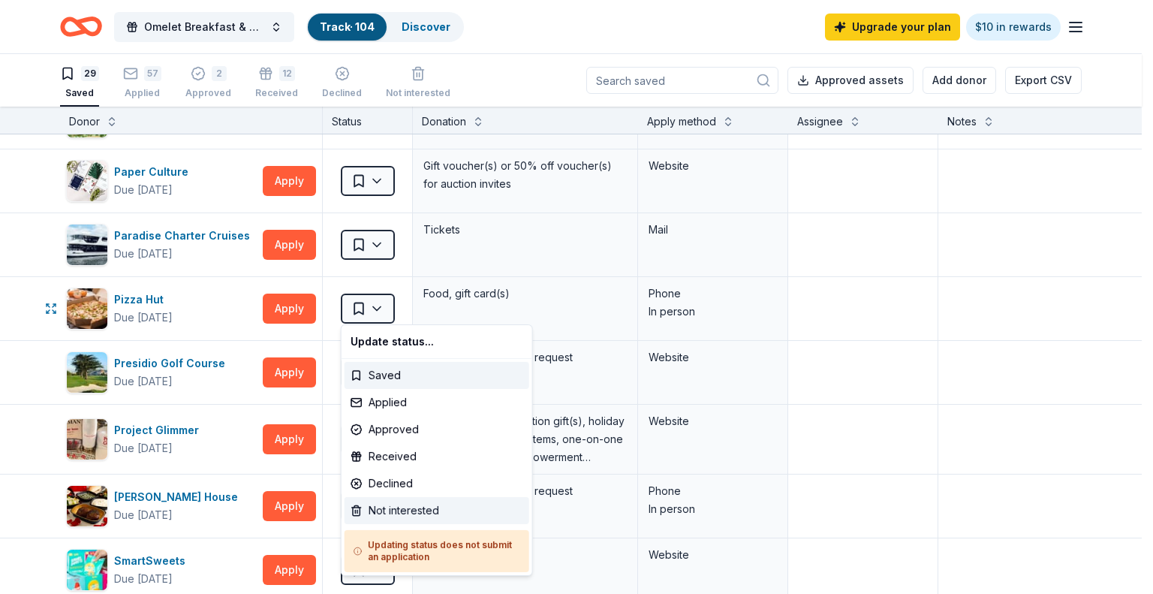
click at [424, 517] on div "Not interested" at bounding box center [437, 510] width 185 height 27
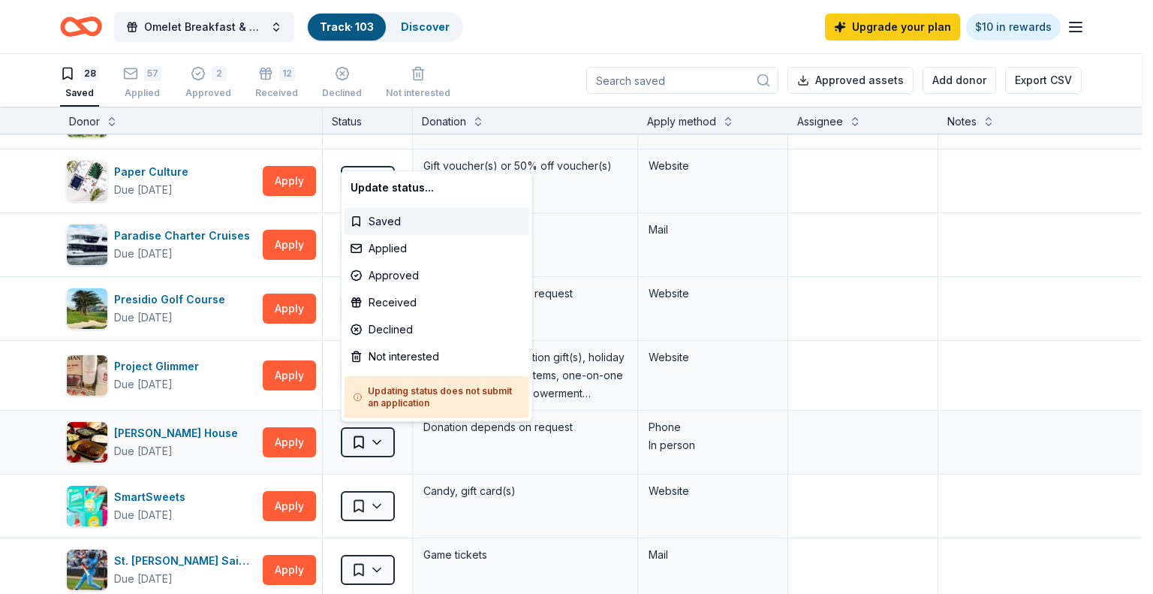
click at [384, 439] on html "Omelet Breakfast & Silent Auction Fundraiser Track · 103 Discover Upgrade your …" at bounding box center [576, 297] width 1153 height 594
click at [389, 355] on div "Not interested" at bounding box center [437, 356] width 185 height 27
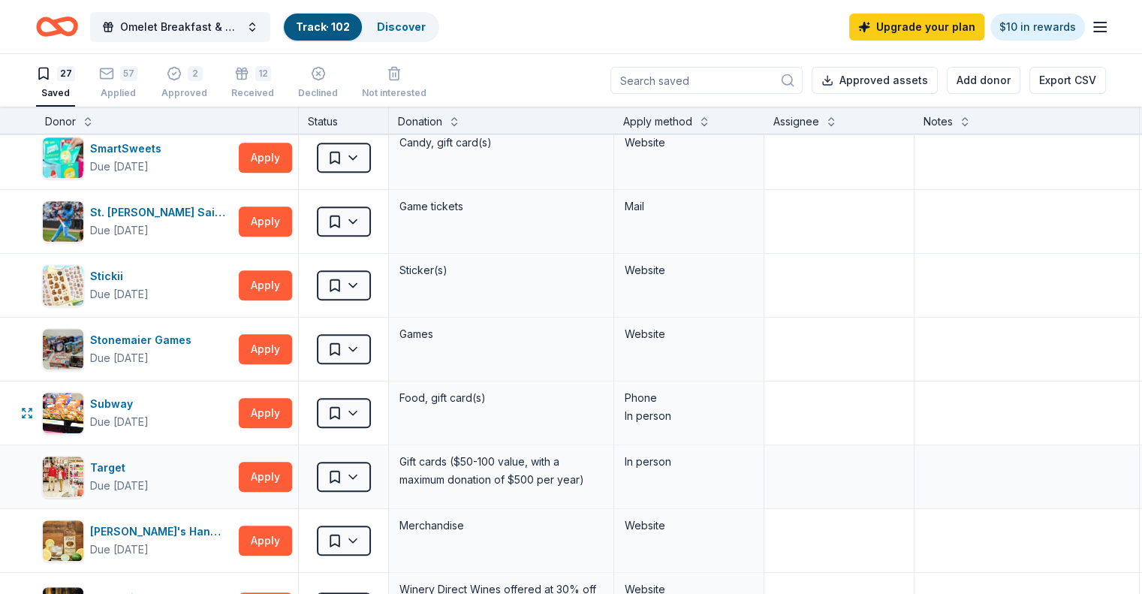
scroll to position [1126, 0]
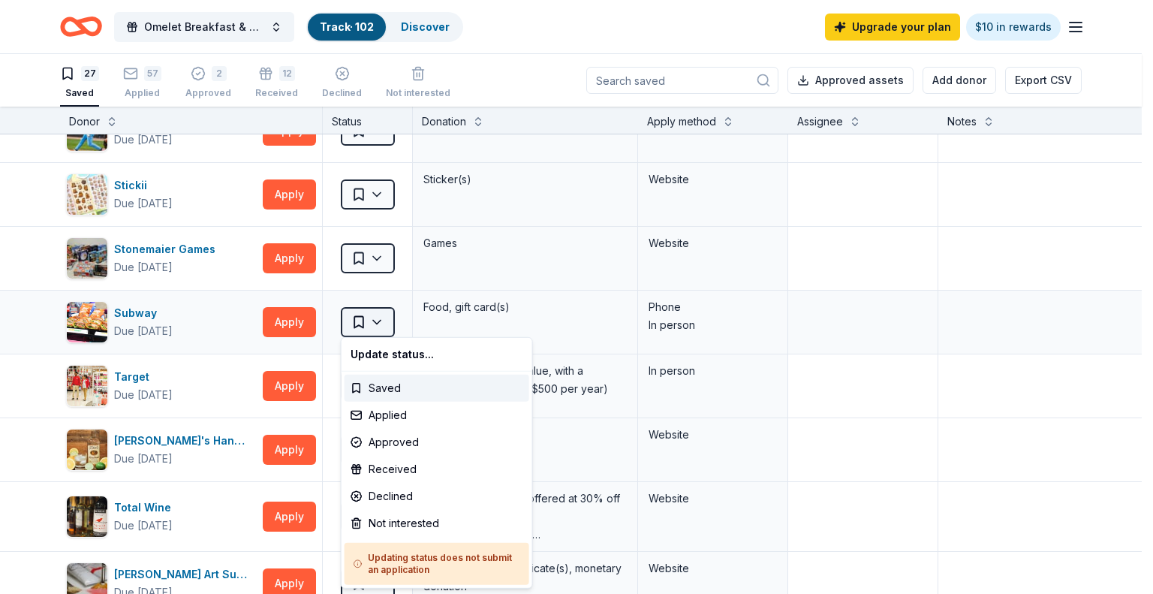
click at [381, 321] on html "Omelet Breakfast & Silent Auction Fundraiser Track · 102 Discover Upgrade your …" at bounding box center [576, 297] width 1153 height 594
click at [423, 529] on div "Not interested" at bounding box center [437, 523] width 185 height 27
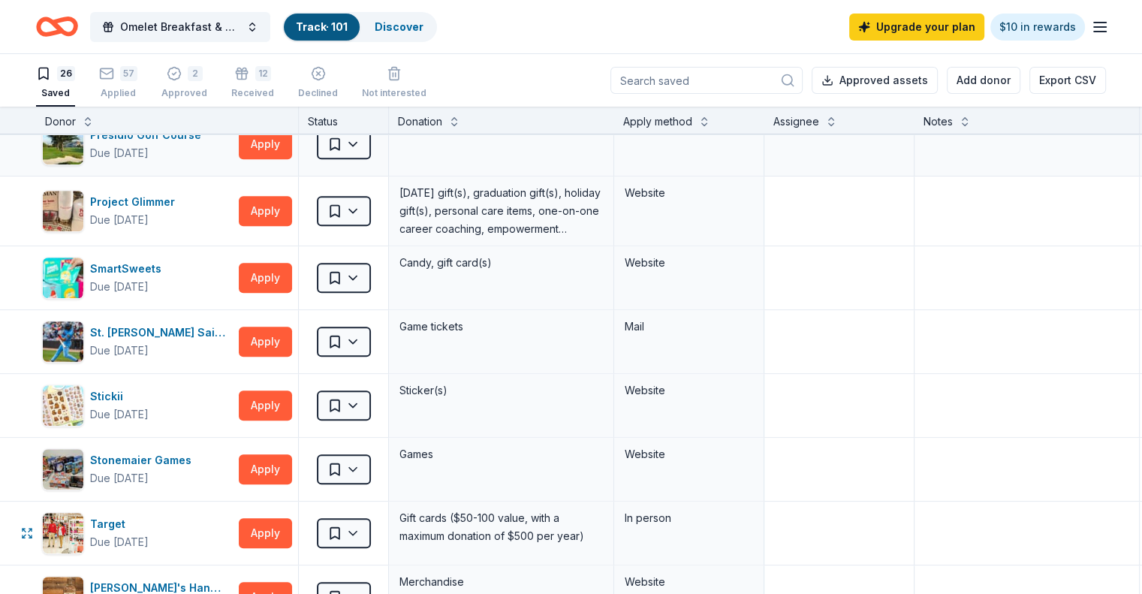
scroll to position [901, 0]
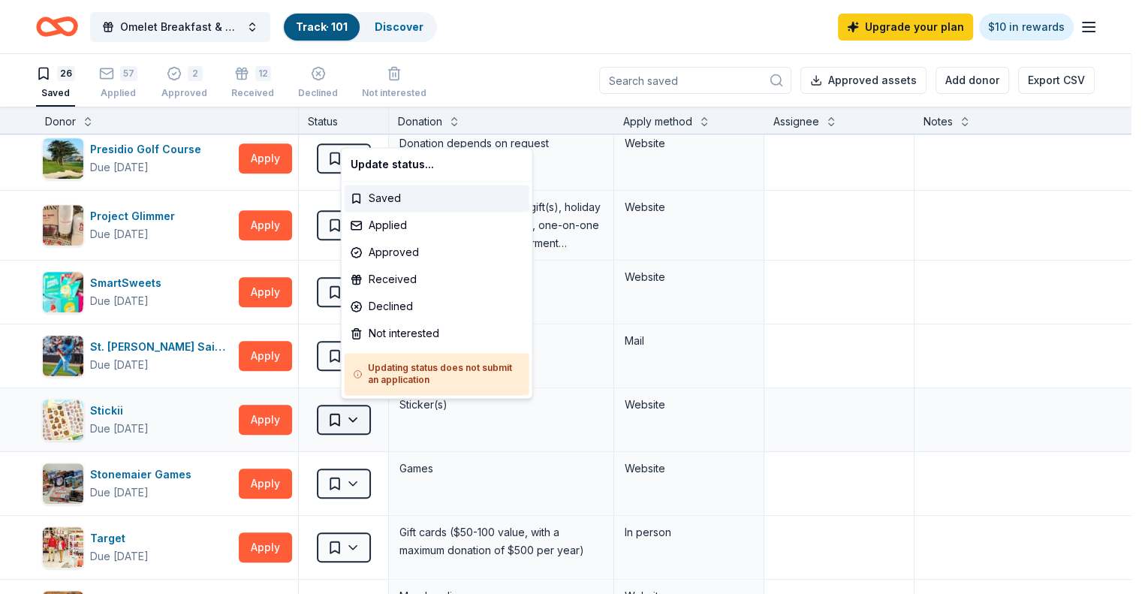
click at [382, 411] on html "Omelet Breakfast & Silent Auction Fundraiser Track · 101 Discover Upgrade your …" at bounding box center [571, 297] width 1142 height 594
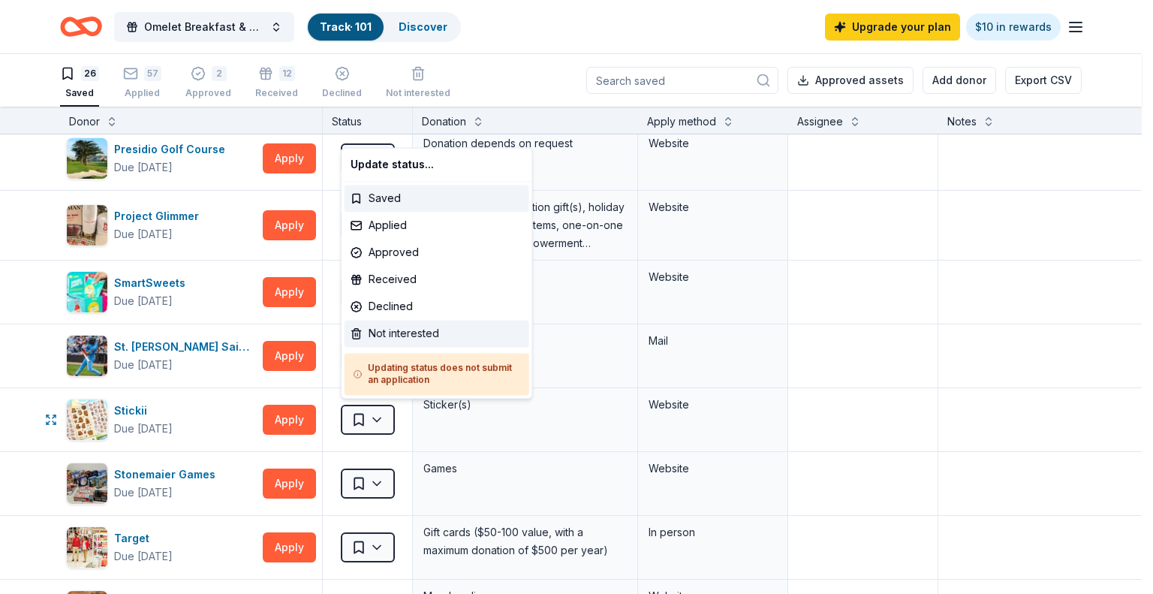
click at [405, 336] on div "Not interested" at bounding box center [437, 333] width 185 height 27
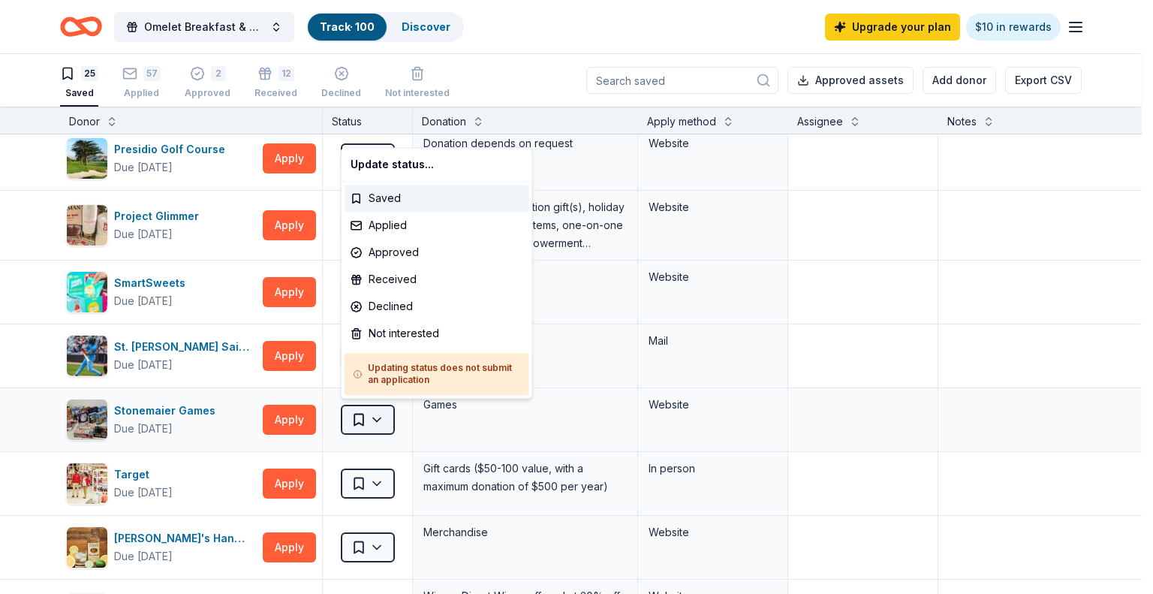
click at [378, 416] on html "Omelet Breakfast & Silent Auction Fundraiser Track · 100 Discover Upgrade your …" at bounding box center [576, 297] width 1153 height 594
click at [390, 330] on div "Not interested" at bounding box center [437, 333] width 185 height 27
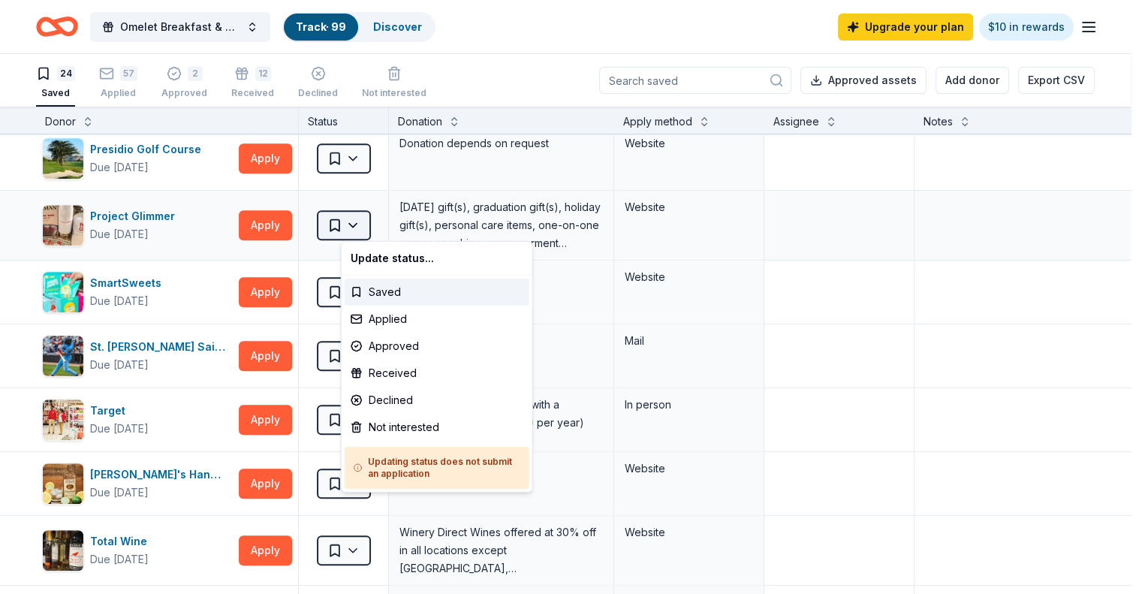
click at [393, 220] on html "Omelet Breakfast & Silent Auction Fundraiser Track · 99 Discover Upgrade your p…" at bounding box center [571, 297] width 1142 height 594
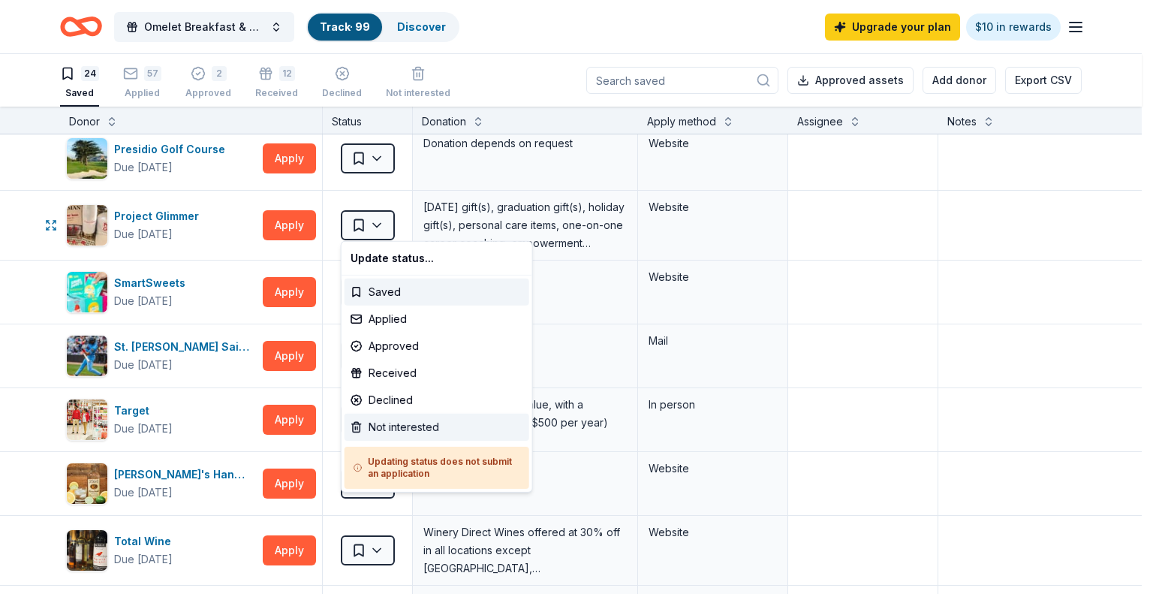
click at [447, 430] on div "Not interested" at bounding box center [437, 427] width 185 height 27
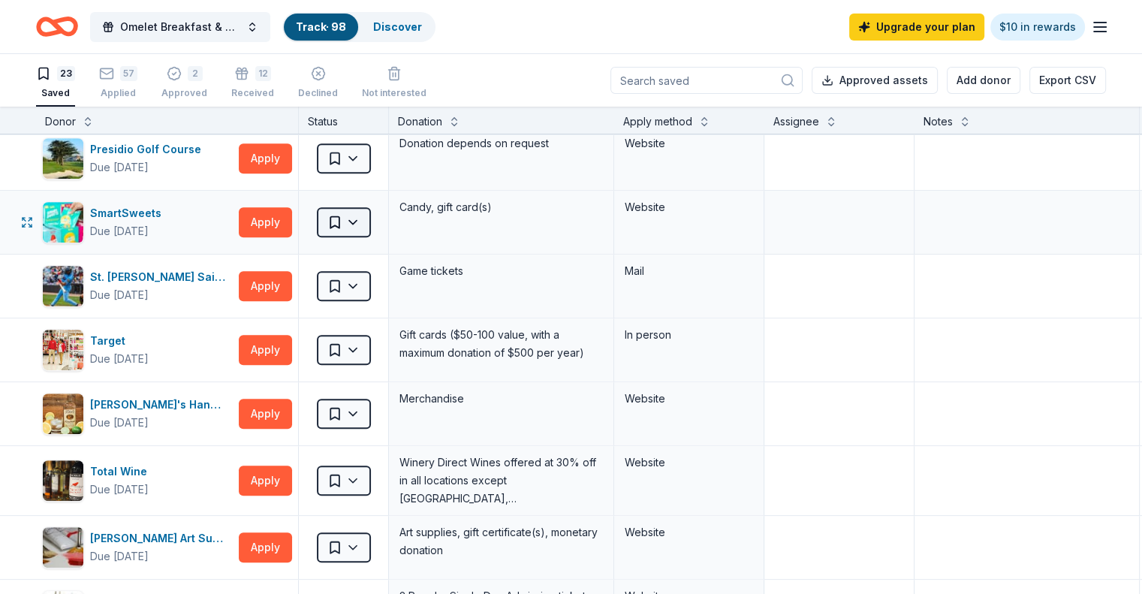
click at [381, 219] on html "Omelet Breakfast & Silent Auction Fundraiser Track · 98 Discover Upgrade your p…" at bounding box center [571, 297] width 1142 height 594
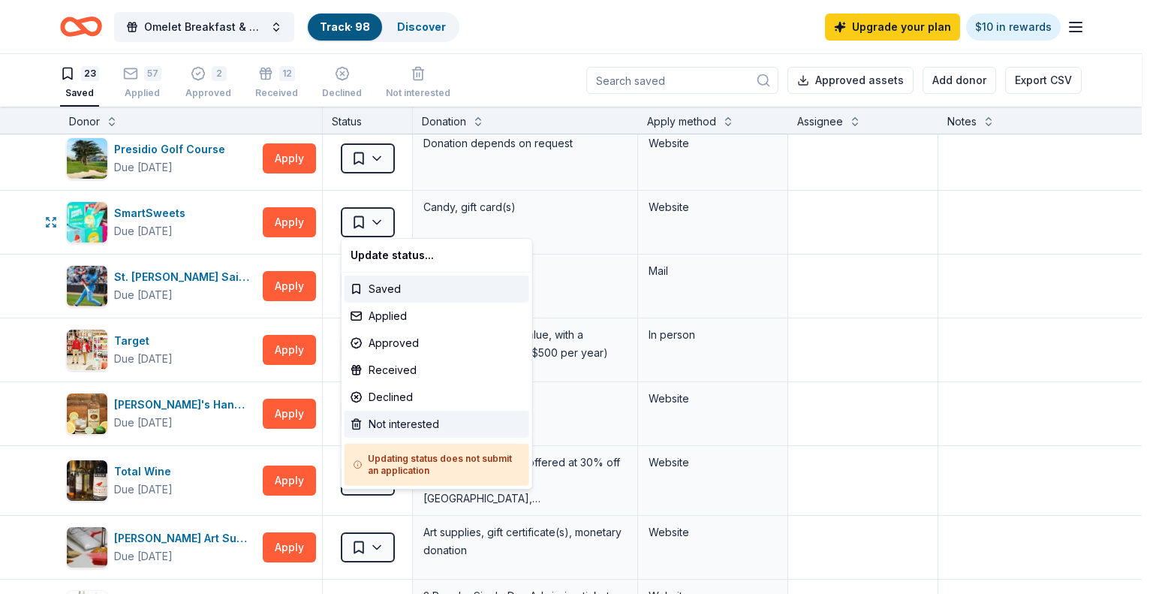
drag, startPoint x: 418, startPoint y: 423, endPoint x: 126, endPoint y: 351, distance: 300.6
click at [416, 424] on div "Not interested" at bounding box center [437, 424] width 185 height 27
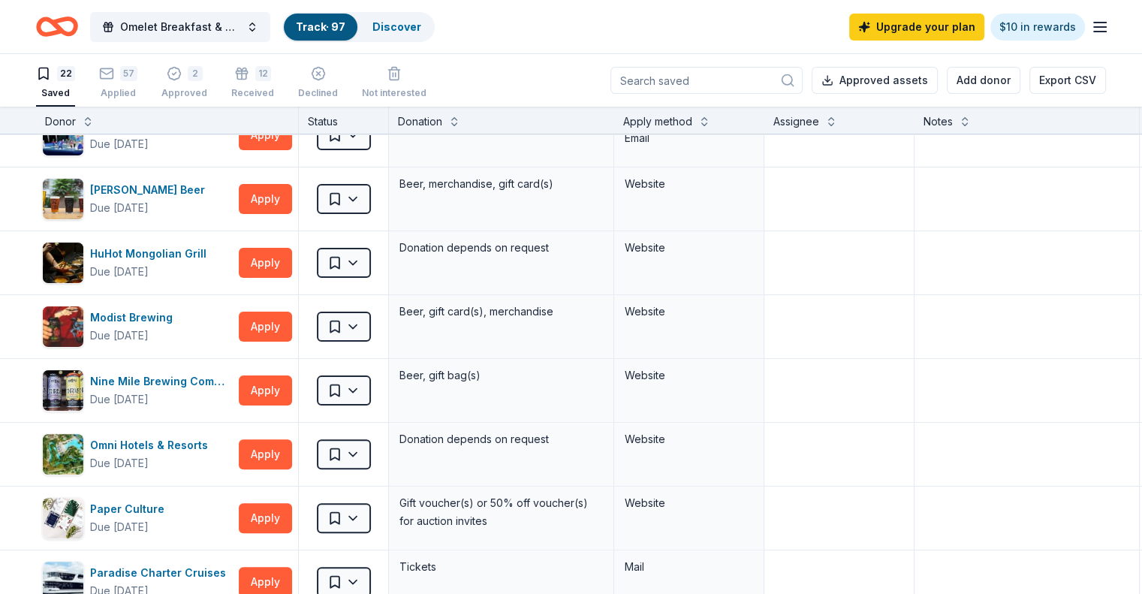
scroll to position [0, 0]
click at [421, 27] on link "Discover" at bounding box center [396, 26] width 49 height 13
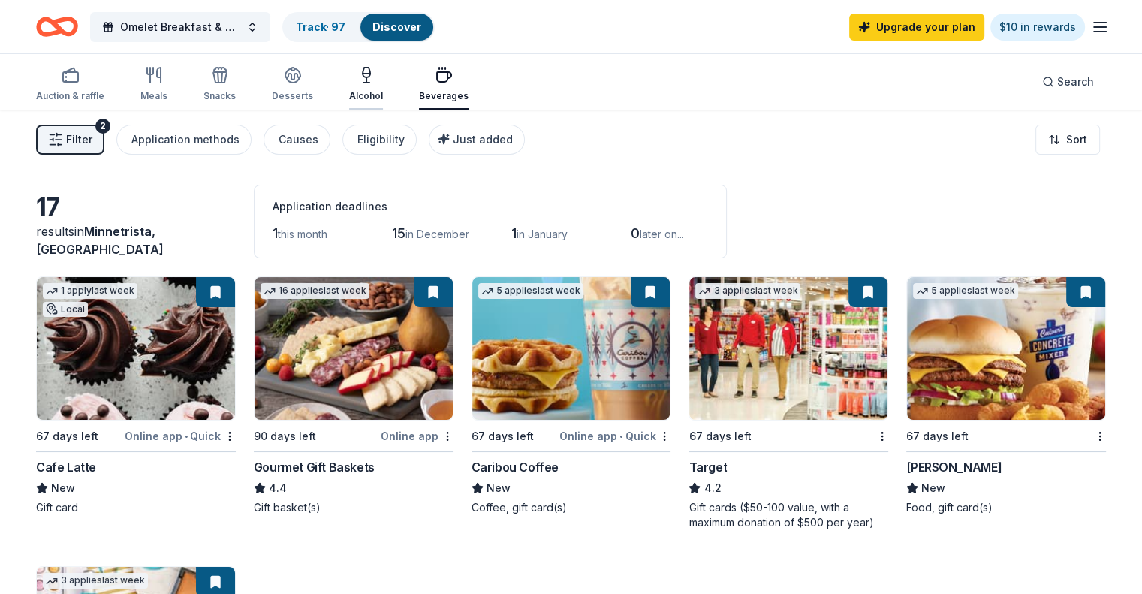
click at [383, 86] on div "Alcohol" at bounding box center [366, 84] width 34 height 36
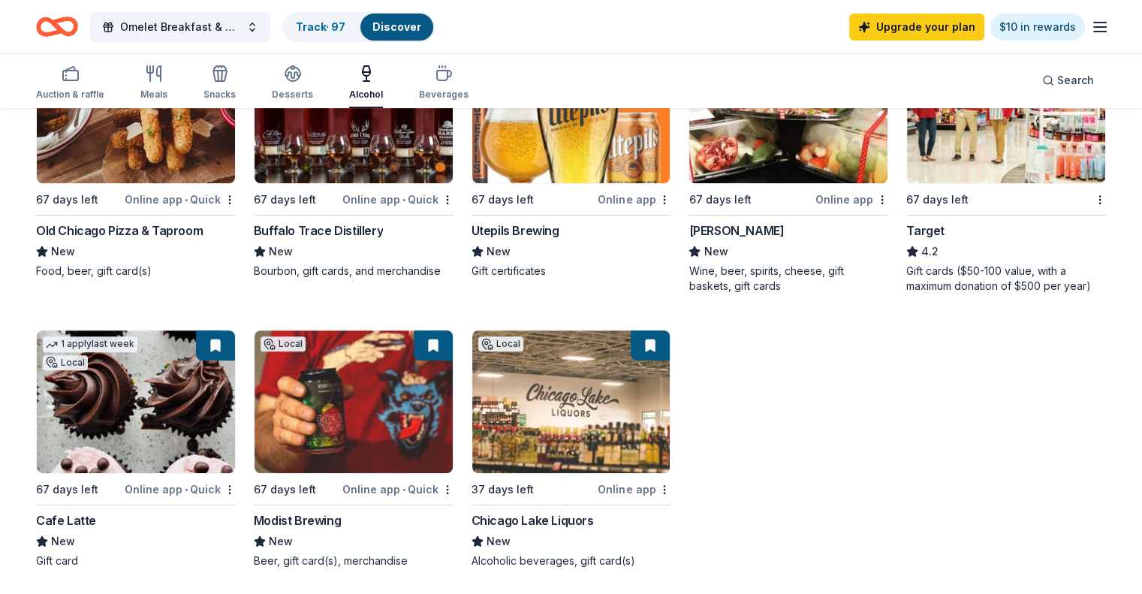
scroll to position [375, 0]
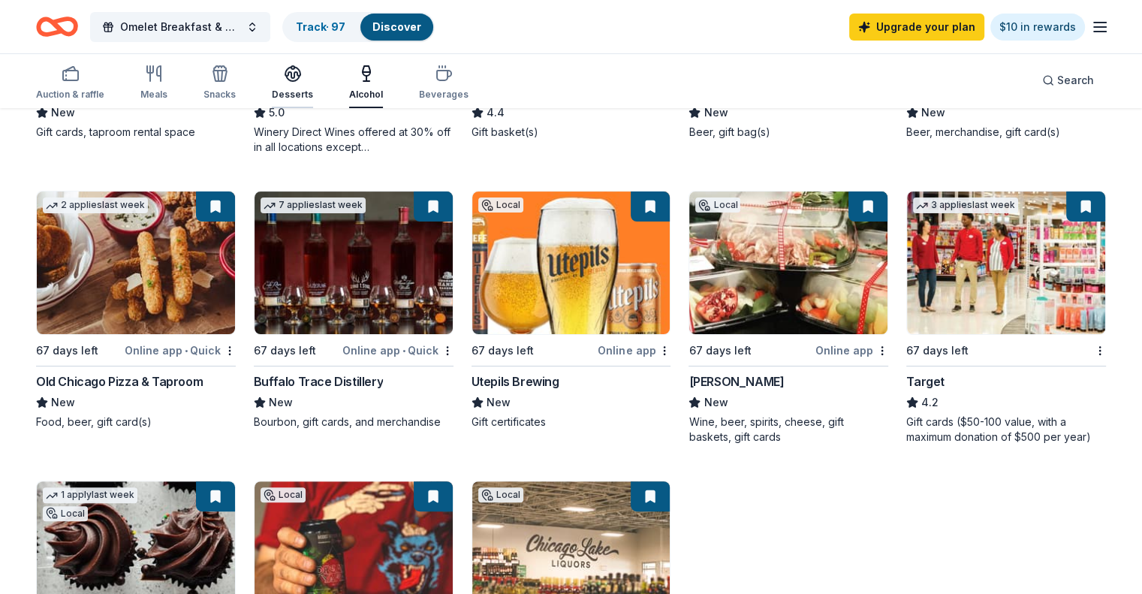
click at [311, 85] on div "Desserts" at bounding box center [292, 83] width 41 height 36
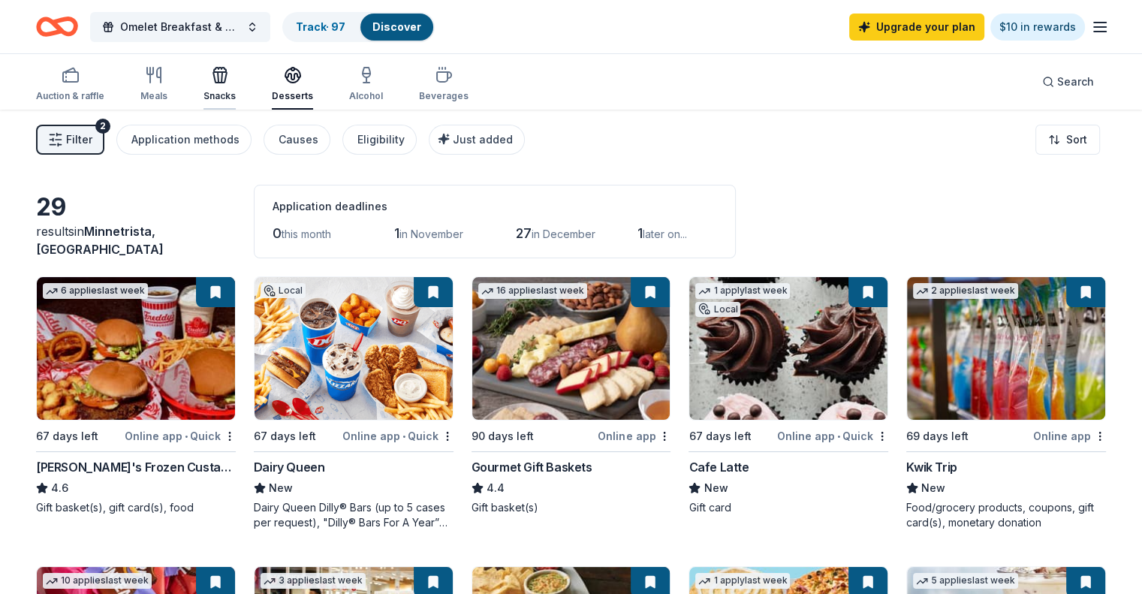
click at [236, 86] on div "Snacks" at bounding box center [219, 84] width 32 height 36
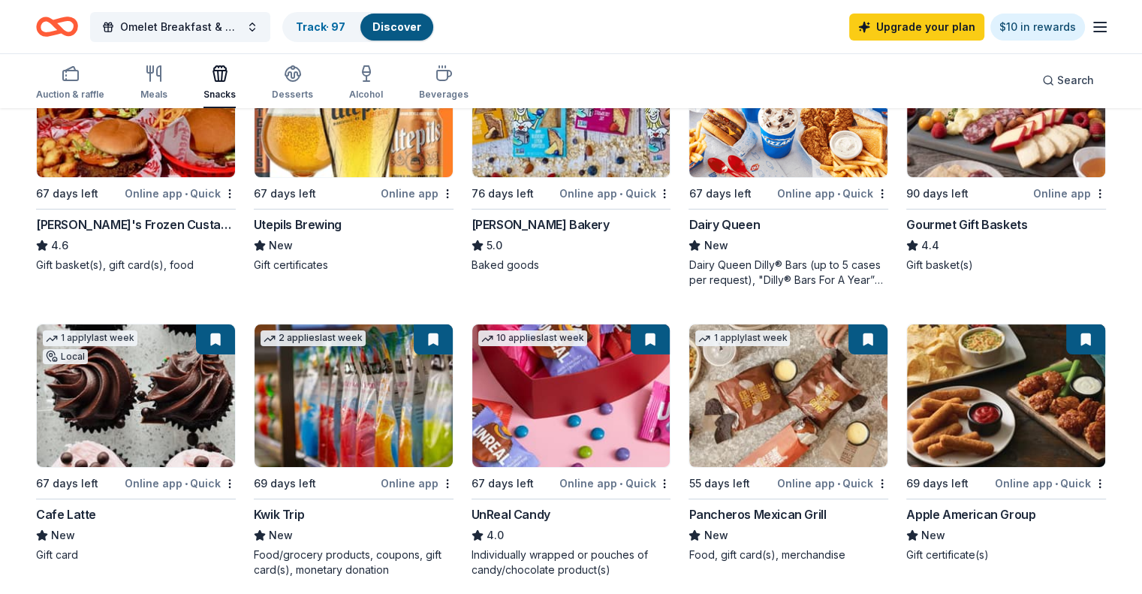
scroll to position [225, 0]
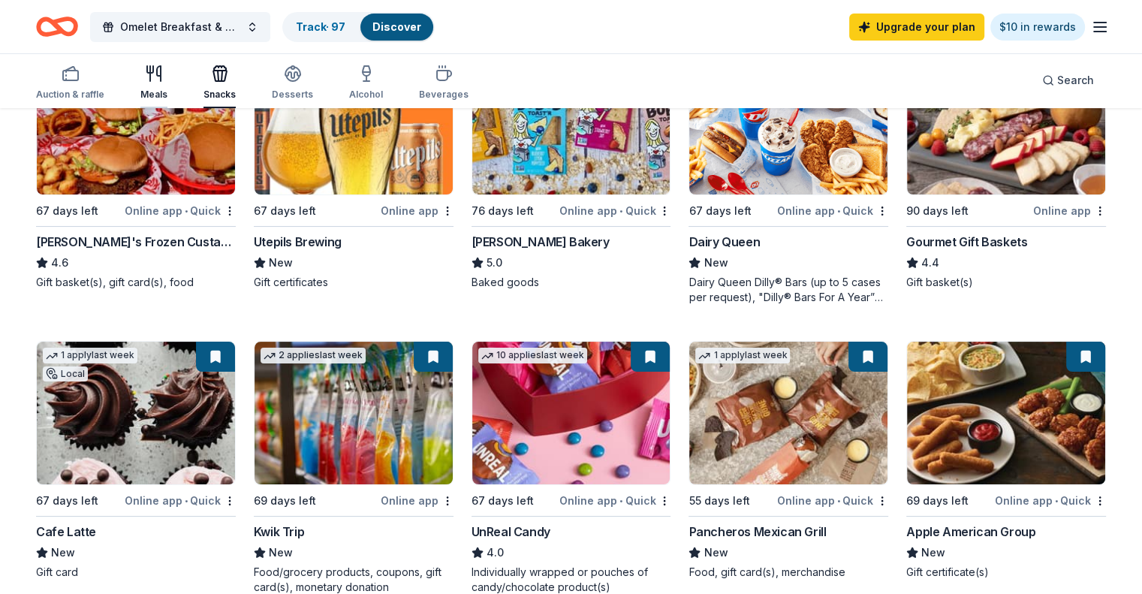
click at [167, 83] on div "Meals" at bounding box center [153, 83] width 27 height 36
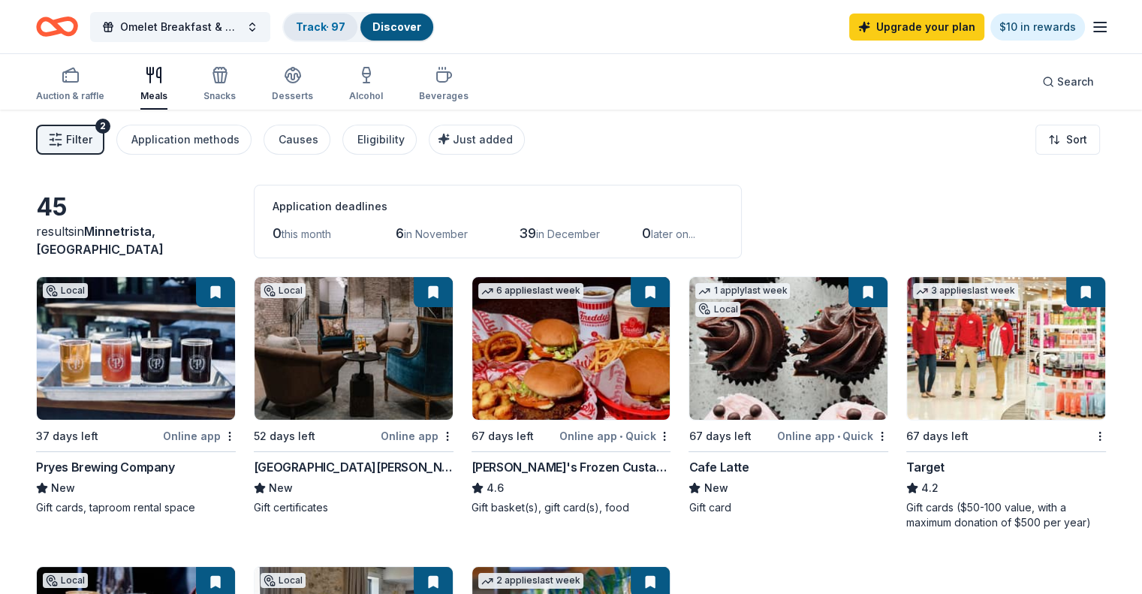
click at [333, 26] on link "Track · 97" at bounding box center [321, 26] width 50 height 13
click at [344, 20] on div "Track · 97" at bounding box center [321, 27] width 74 height 27
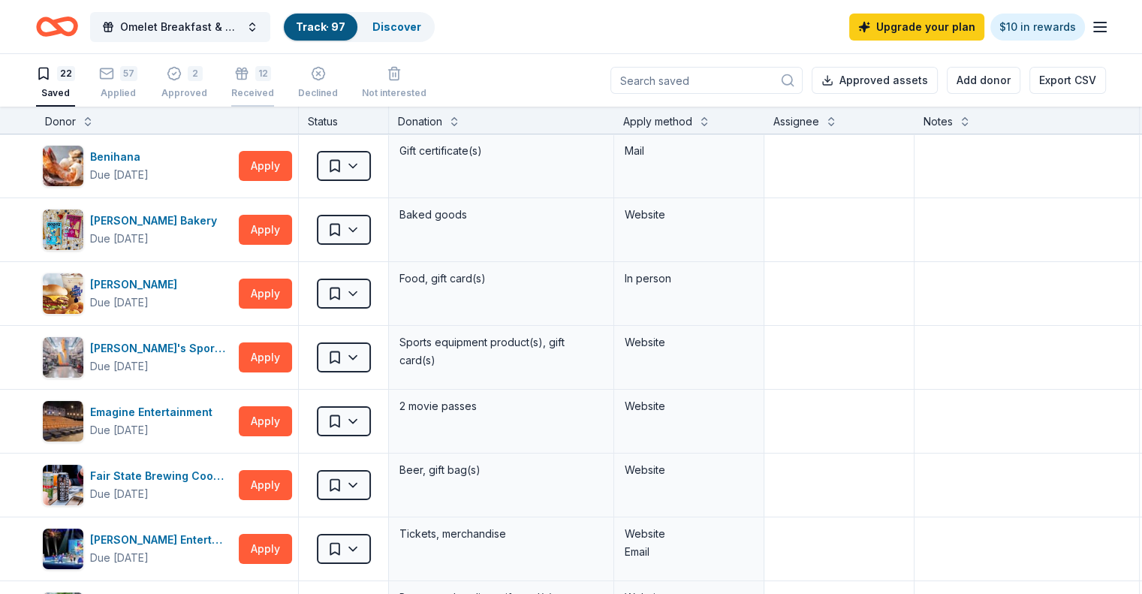
click at [272, 87] on div "Received" at bounding box center [252, 93] width 43 height 12
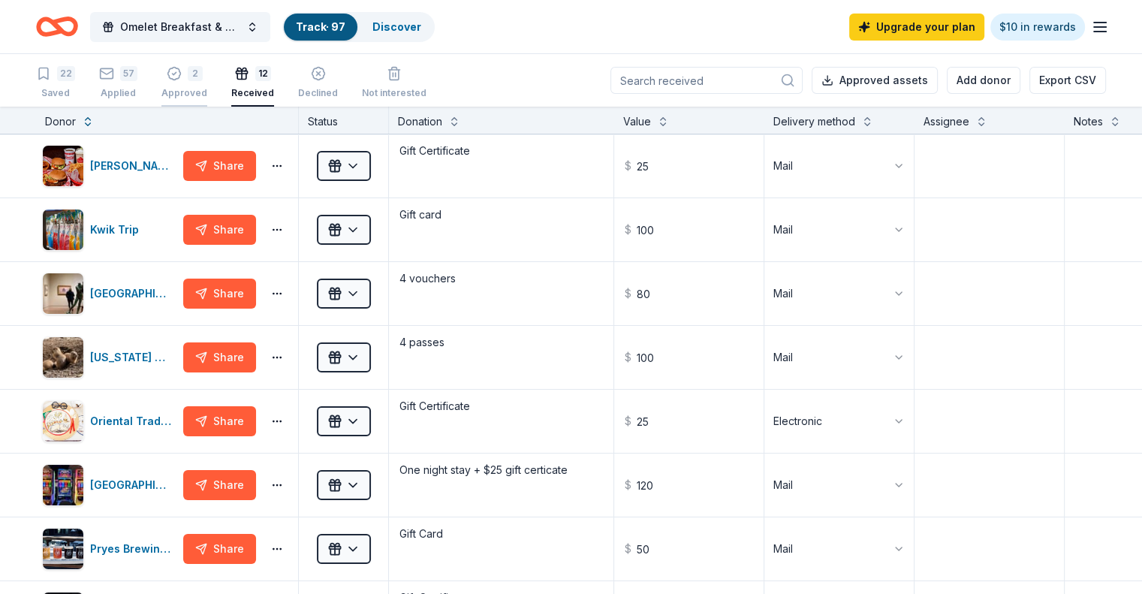
click at [207, 82] on div "2 Approved" at bounding box center [184, 82] width 46 height 33
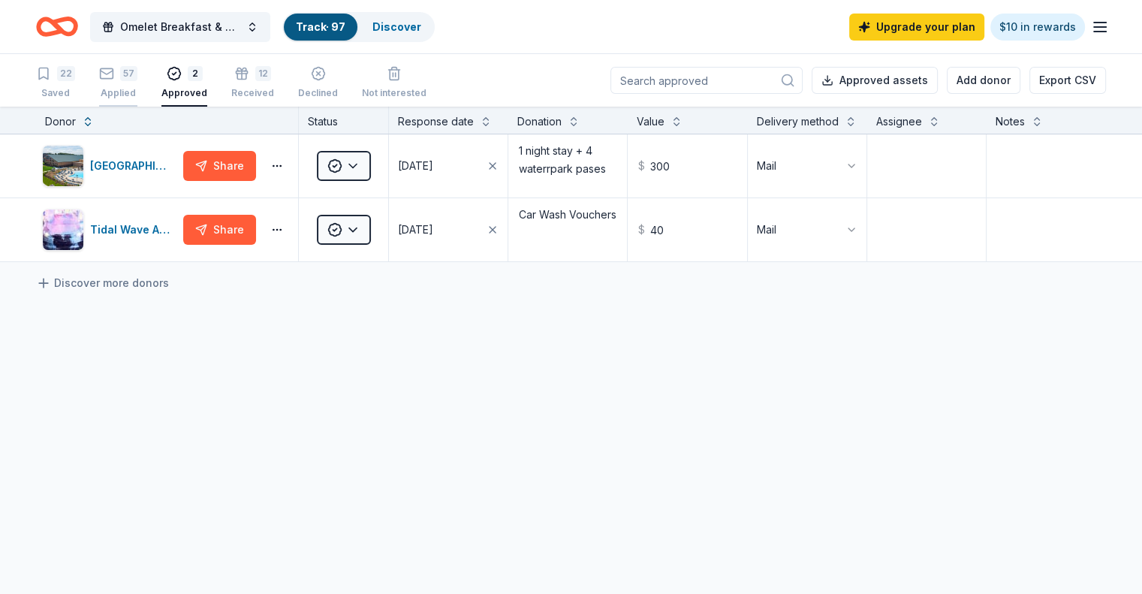
click at [137, 96] on div "Applied" at bounding box center [118, 93] width 38 height 12
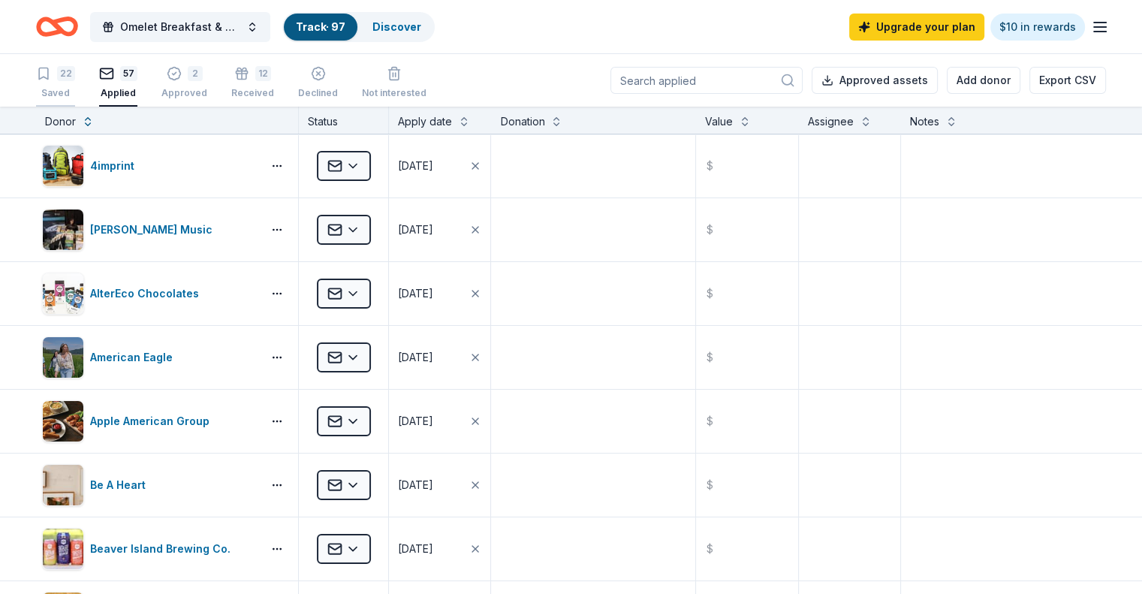
click at [75, 92] on div "Saved" at bounding box center [55, 93] width 39 height 12
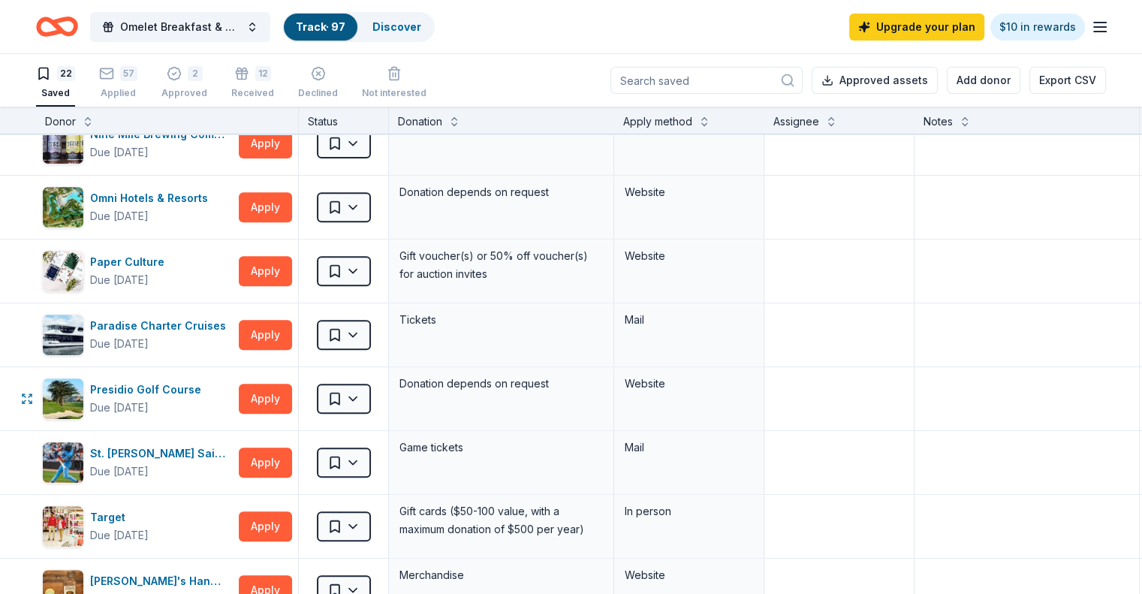
scroll to position [676, 0]
